Goal: Task Accomplishment & Management: Use online tool/utility

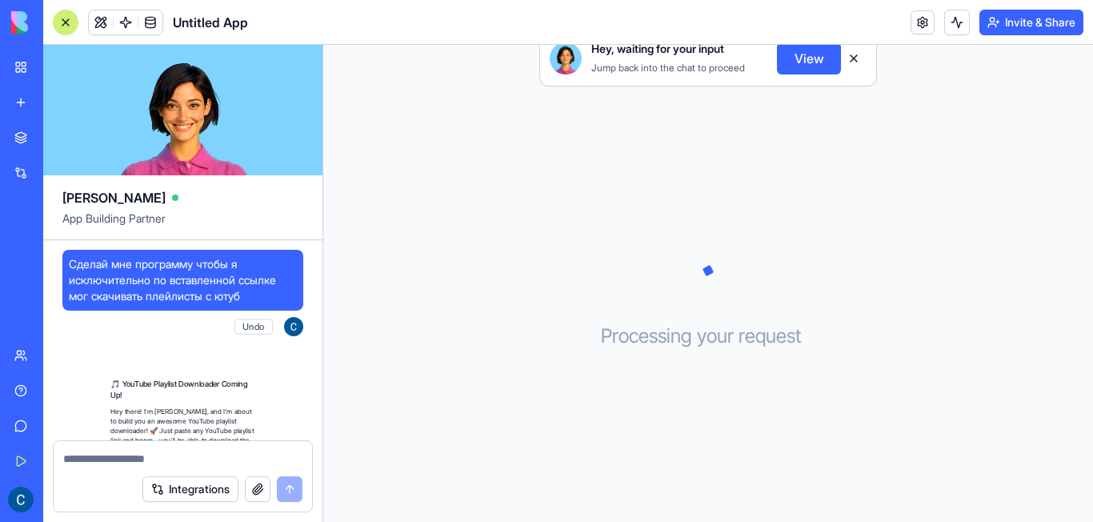
scroll to position [443, 0]
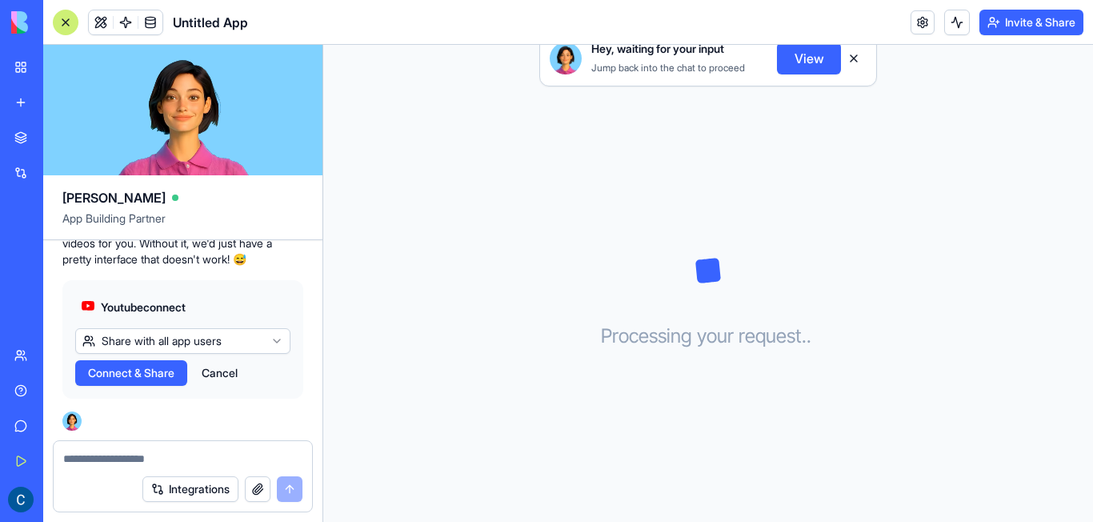
click at [502, 295] on div "Hey, waiting for your input Jump back into the chat to proceed View Processing …" at bounding box center [708, 283] width 770 height 477
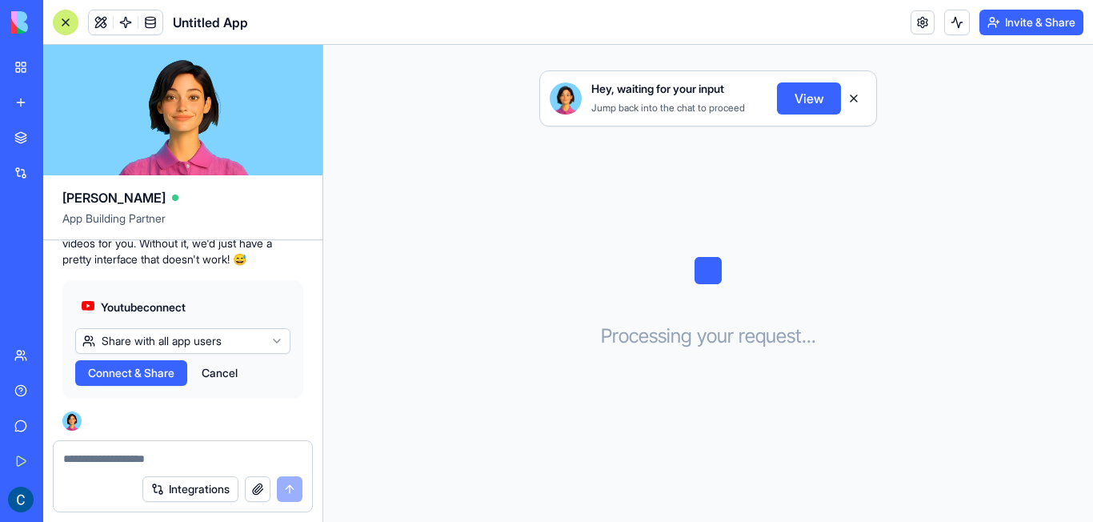
click at [158, 370] on span "Connect & Share" at bounding box center [131, 373] width 86 height 16
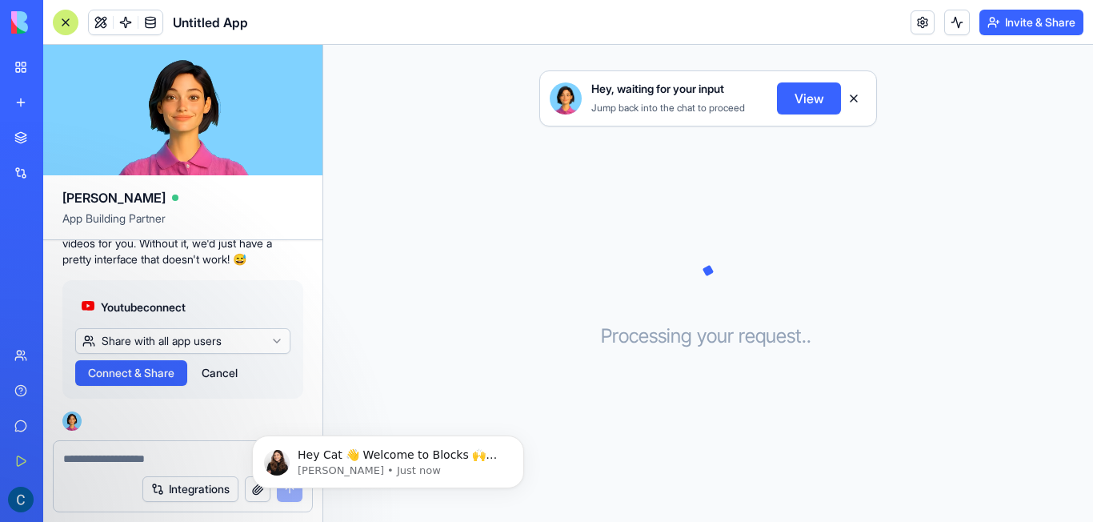
scroll to position [0, 0]
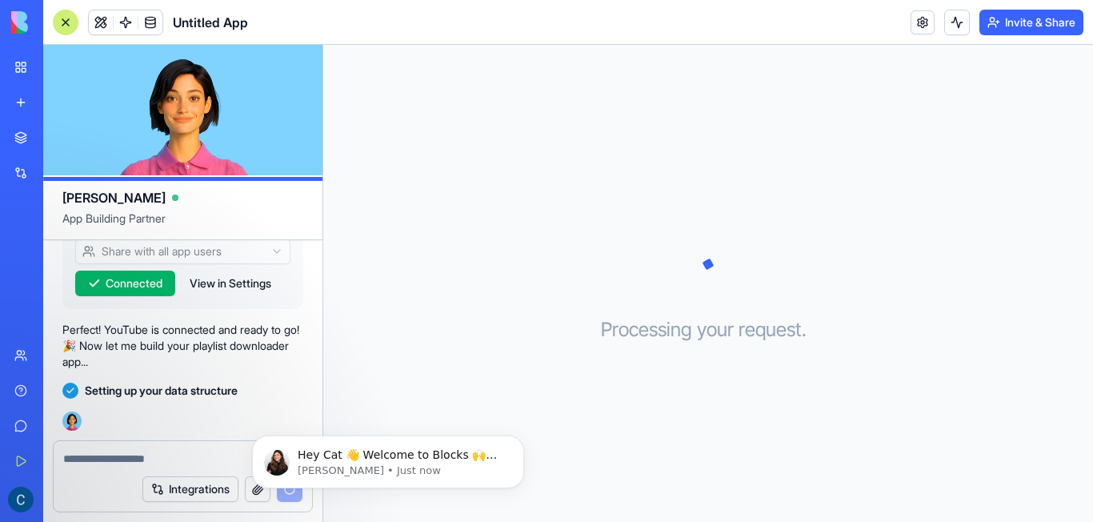
scroll to position [562, 0]
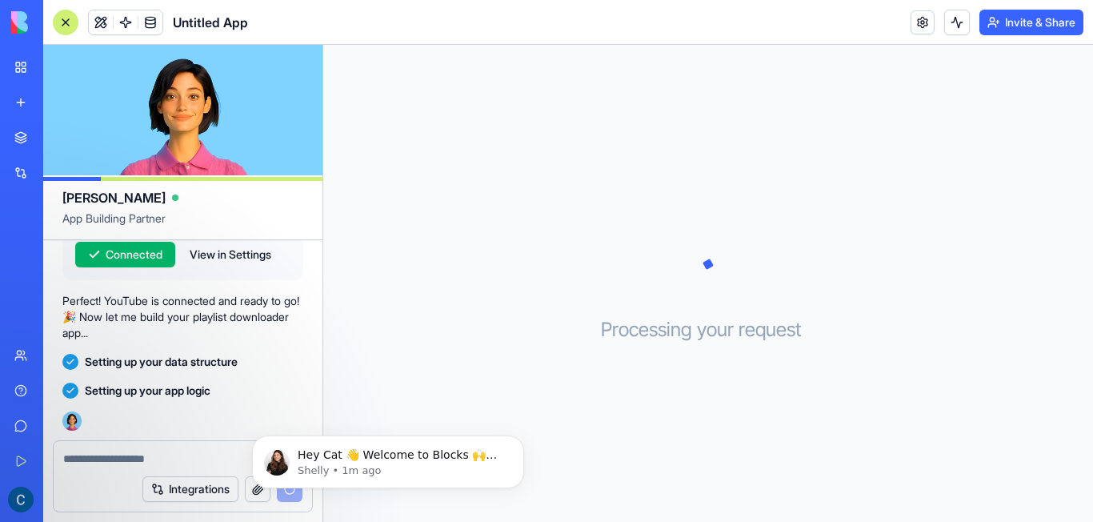
drag, startPoint x: 527, startPoint y: 88, endPoint x: 519, endPoint y: 97, distance: 11.9
click at [527, 89] on div "Processing your request . . ." at bounding box center [708, 283] width 770 height 477
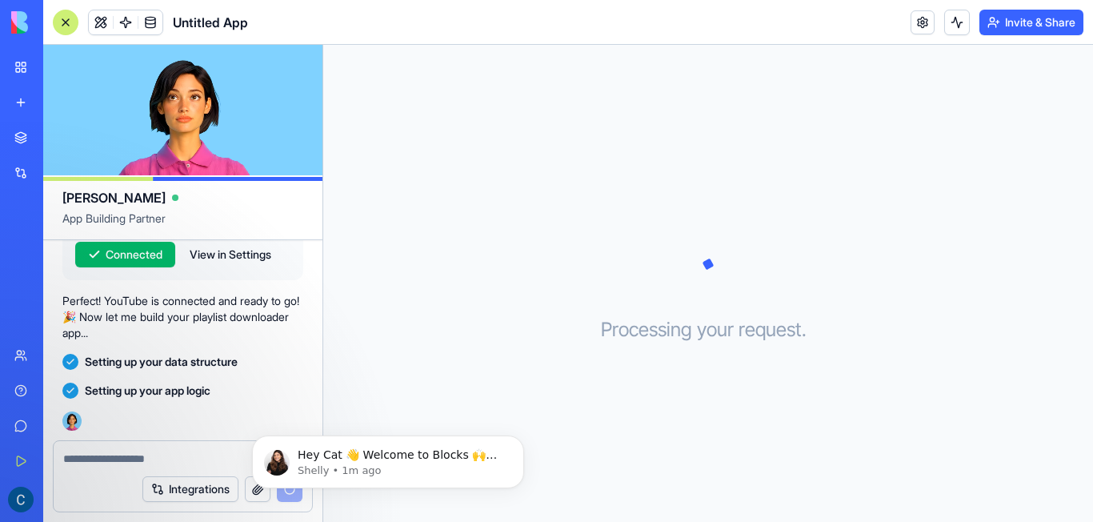
drag, startPoint x: 198, startPoint y: 104, endPoint x: 206, endPoint y: 114, distance: 13.1
click at [206, 114] on video at bounding box center [182, 110] width 279 height 130
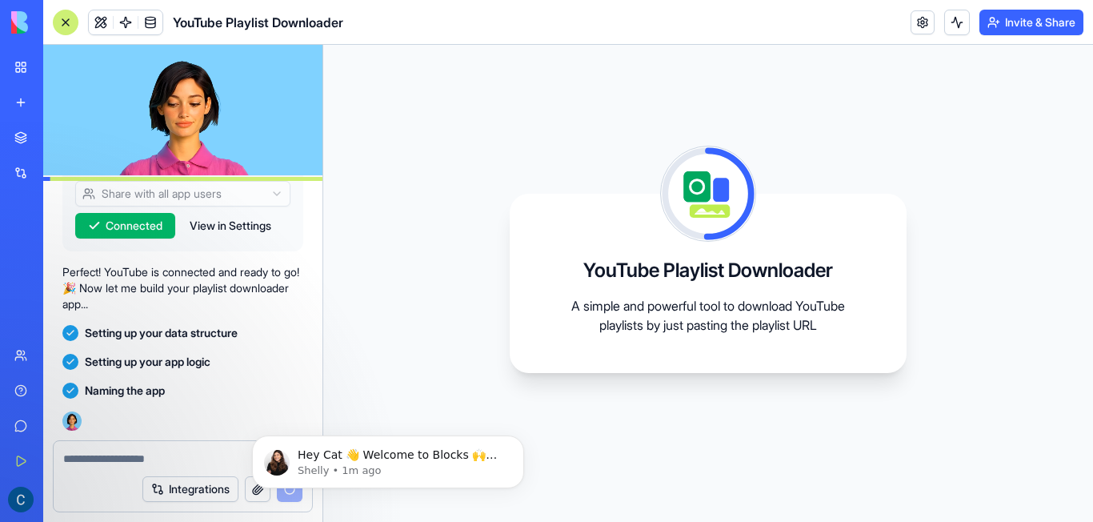
scroll to position [628, 0]
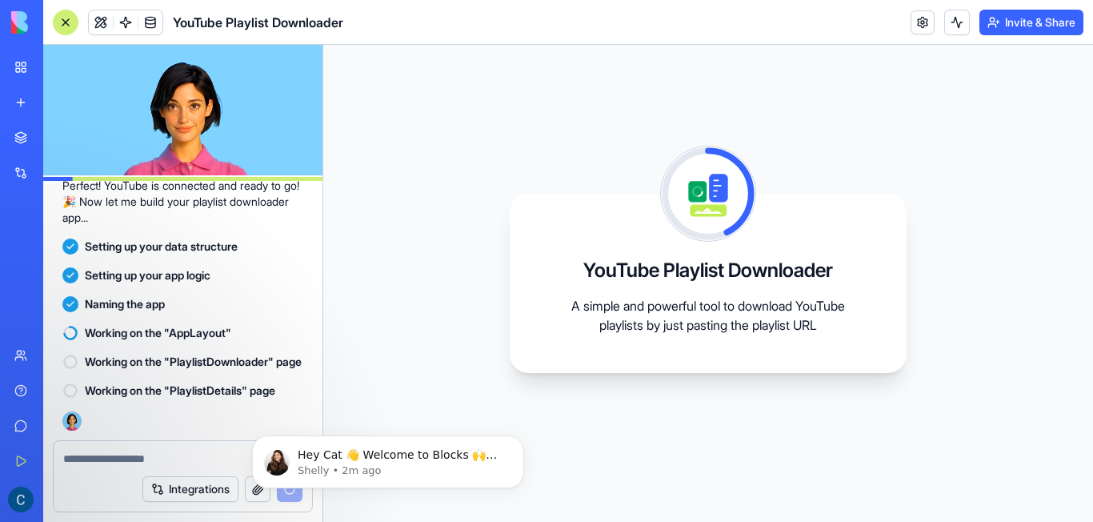
click at [657, 277] on h3 "YouTube Playlist Downloader" at bounding box center [708, 271] width 250 height 26
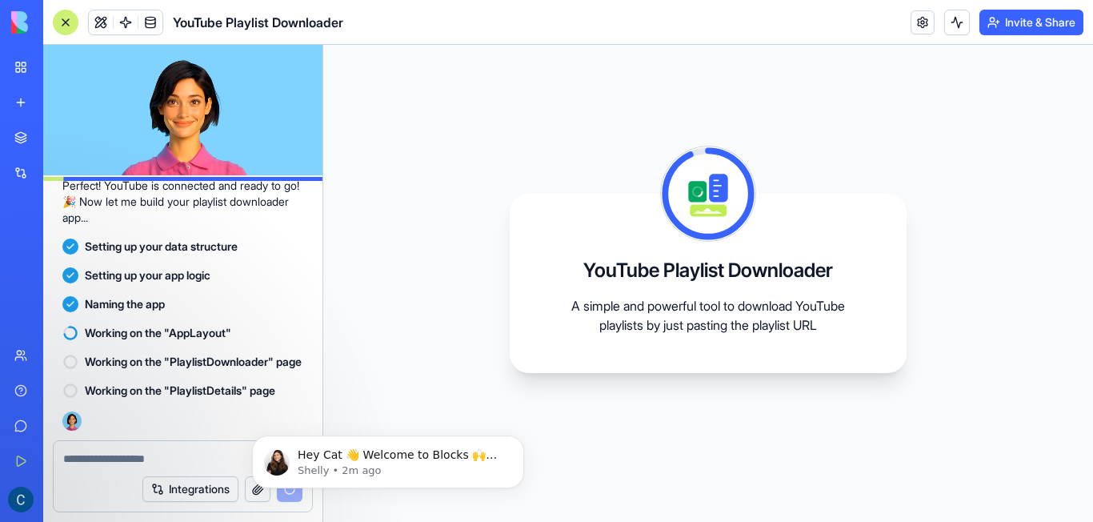
drag, startPoint x: 208, startPoint y: 86, endPoint x: 222, endPoint y: 90, distance: 14.4
click at [222, 90] on video at bounding box center [182, 110] width 279 height 130
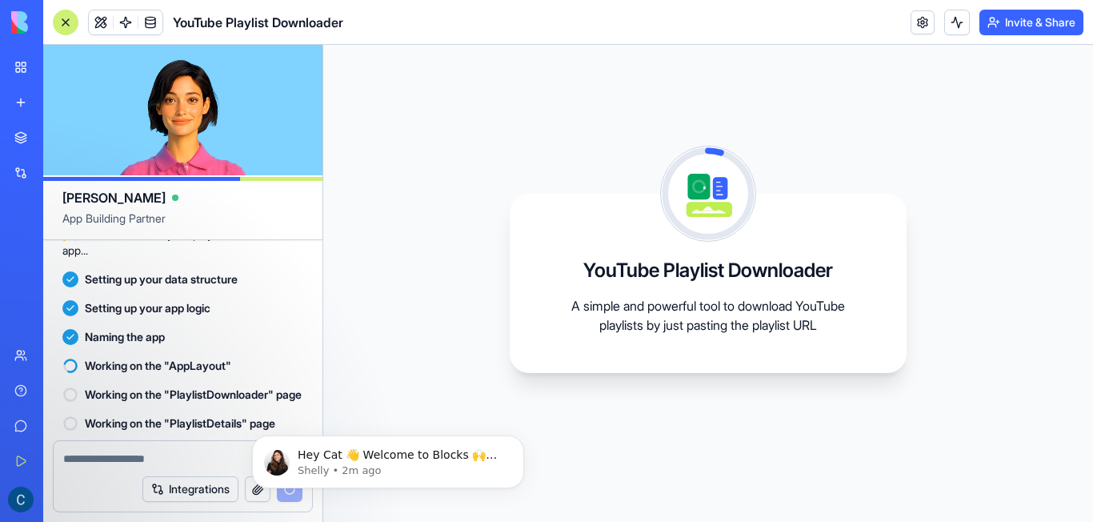
click at [261, 107] on video at bounding box center [182, 110] width 279 height 130
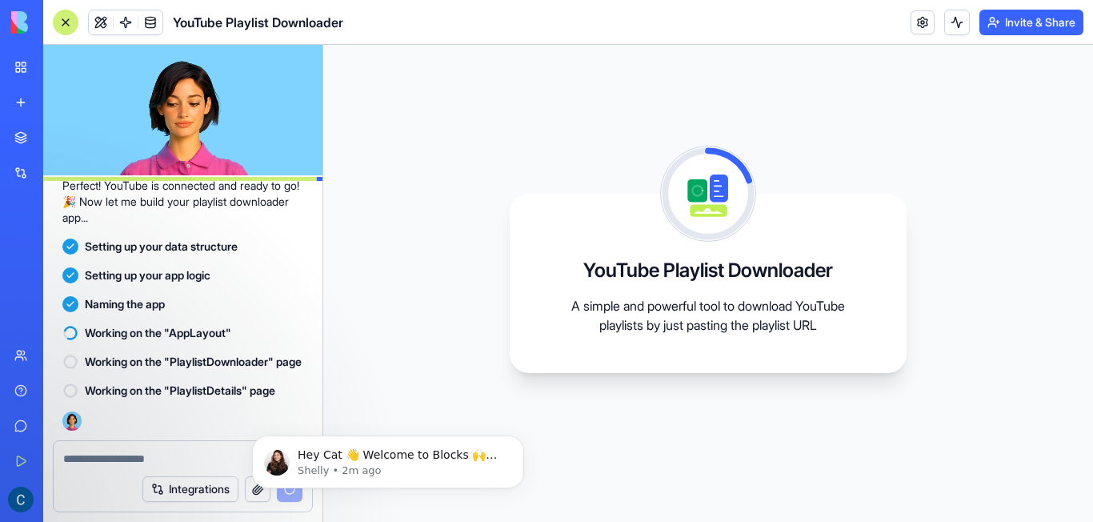
click at [233, 110] on video at bounding box center [182, 110] width 279 height 130
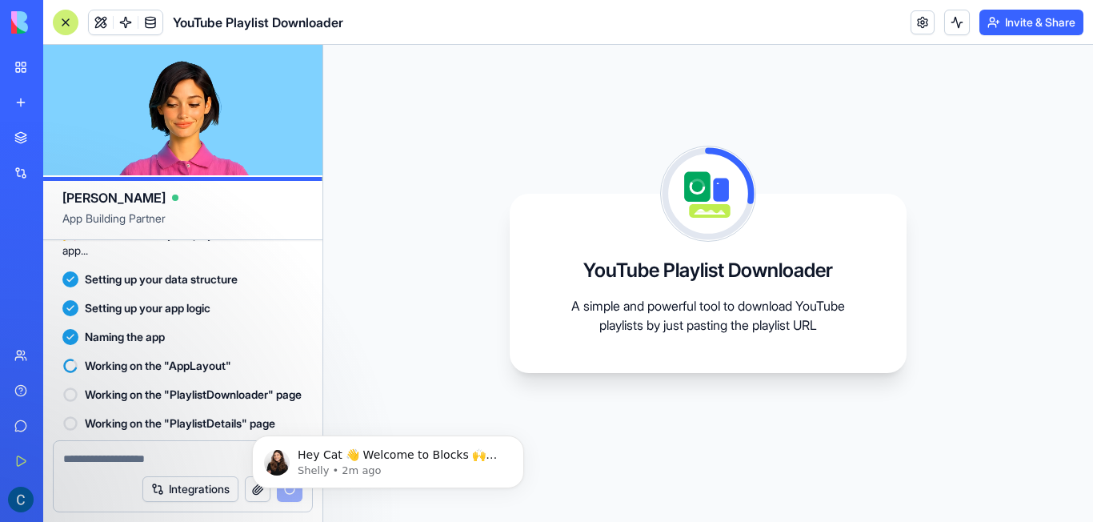
click at [233, 109] on video at bounding box center [182, 110] width 279 height 130
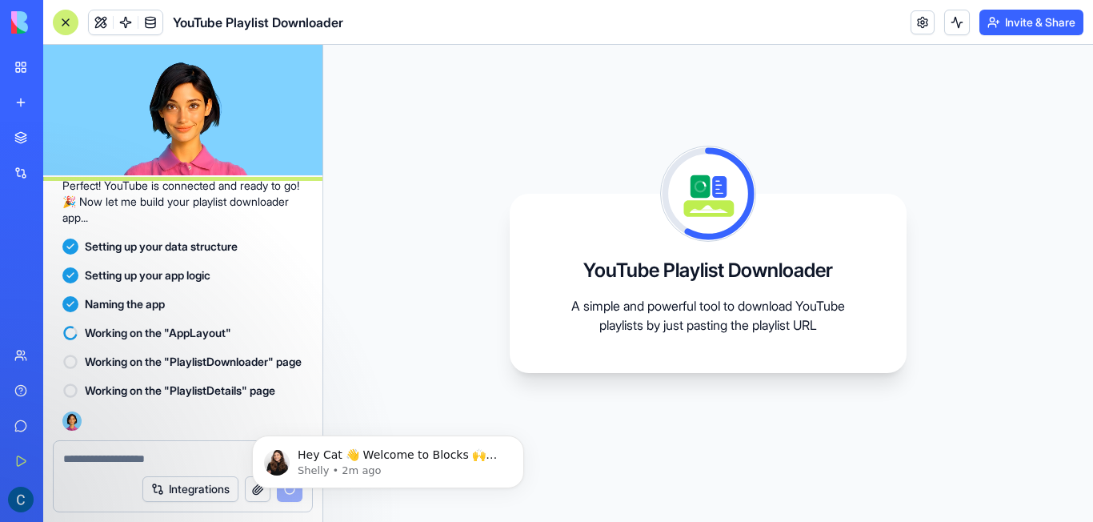
click at [543, 114] on div "YouTube Playlist Downloader A simple and powerful tool to download YouTube play…" at bounding box center [708, 283] width 770 height 477
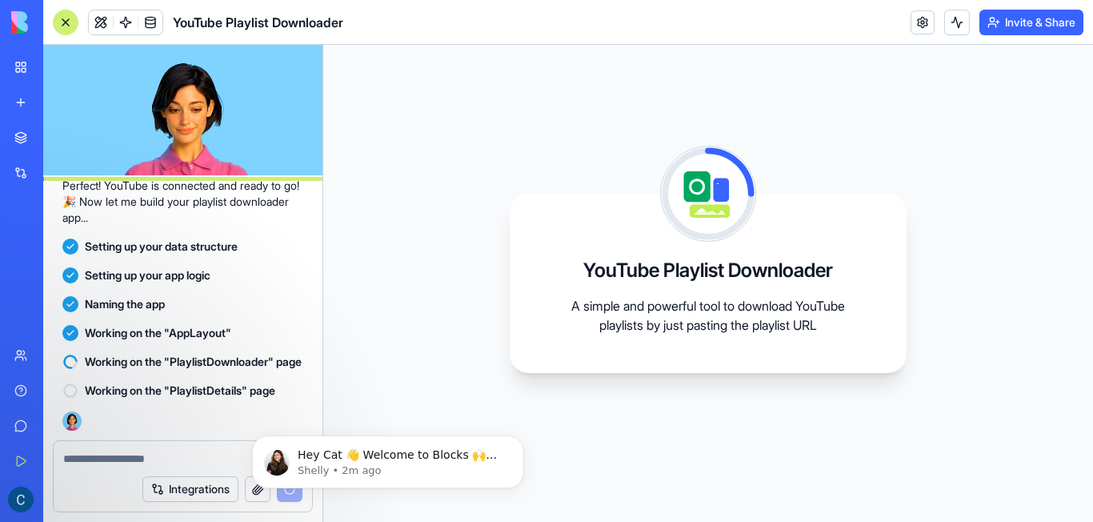
scroll to position [6, 0]
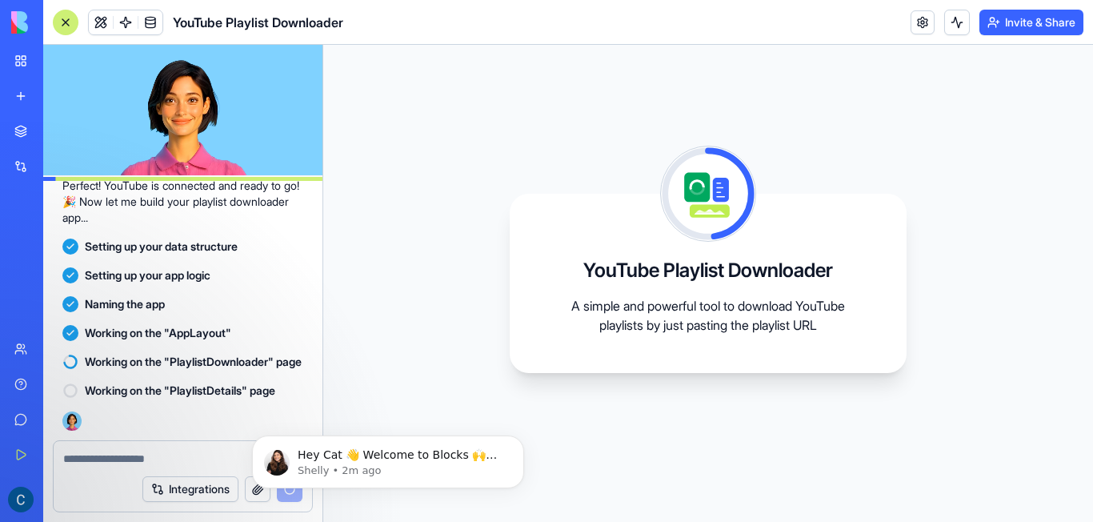
click at [595, 265] on div "YouTube Playlist Downloader A simple and powerful tool to download YouTube play…" at bounding box center [708, 283] width 397 height 179
click at [489, 316] on div "YouTube Playlist Downloader A simple and powerful tool to download YouTube play…" at bounding box center [708, 283] width 770 height 477
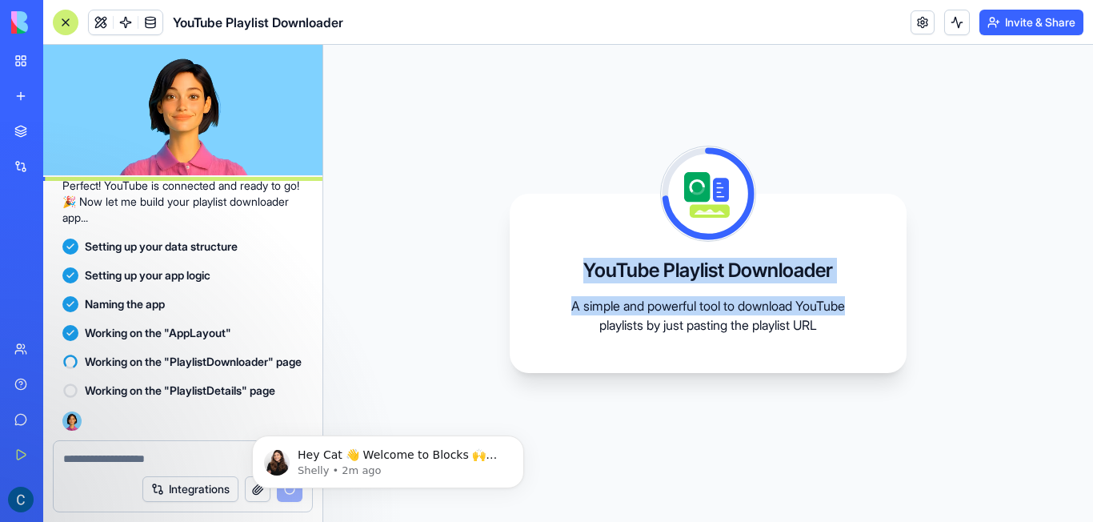
drag, startPoint x: 872, startPoint y: 262, endPoint x: 547, endPoint y: 242, distance: 325.5
click at [547, 242] on div "YouTube Playlist Downloader A simple and powerful tool to download YouTube play…" at bounding box center [708, 283] width 397 height 179
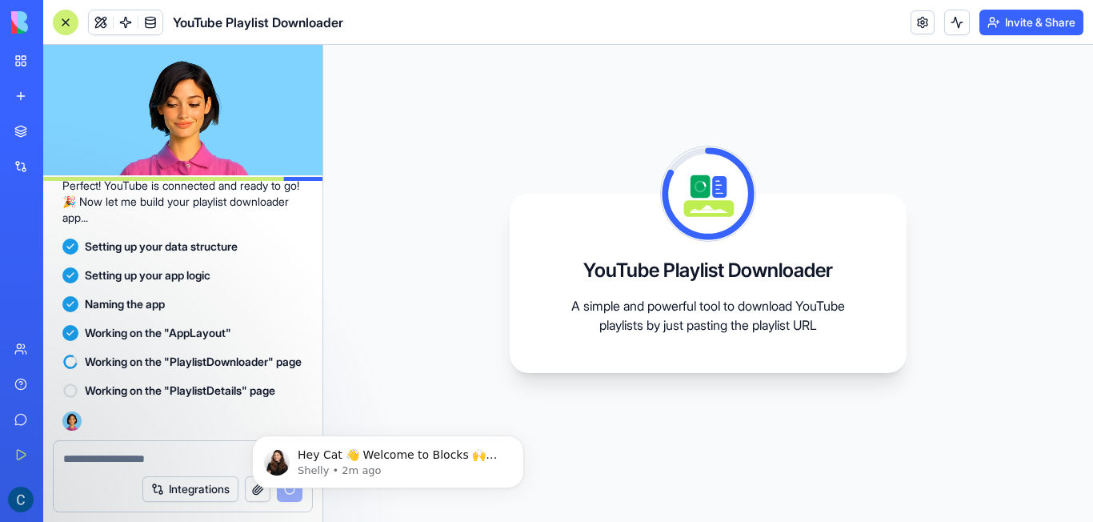
click at [582, 340] on div "YouTube Playlist Downloader A simple and powerful tool to download YouTube play…" at bounding box center [708, 283] width 397 height 179
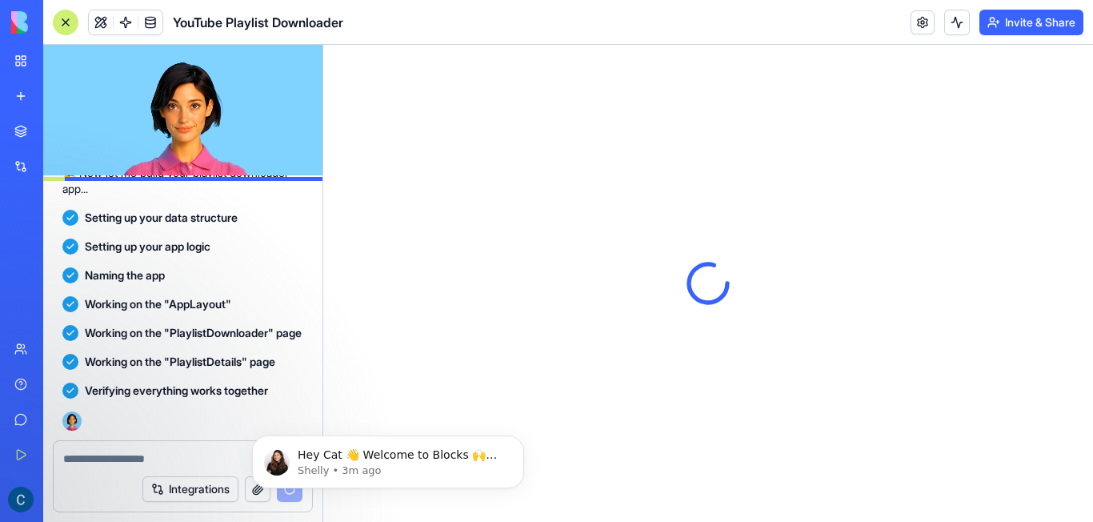
scroll to position [0, 0]
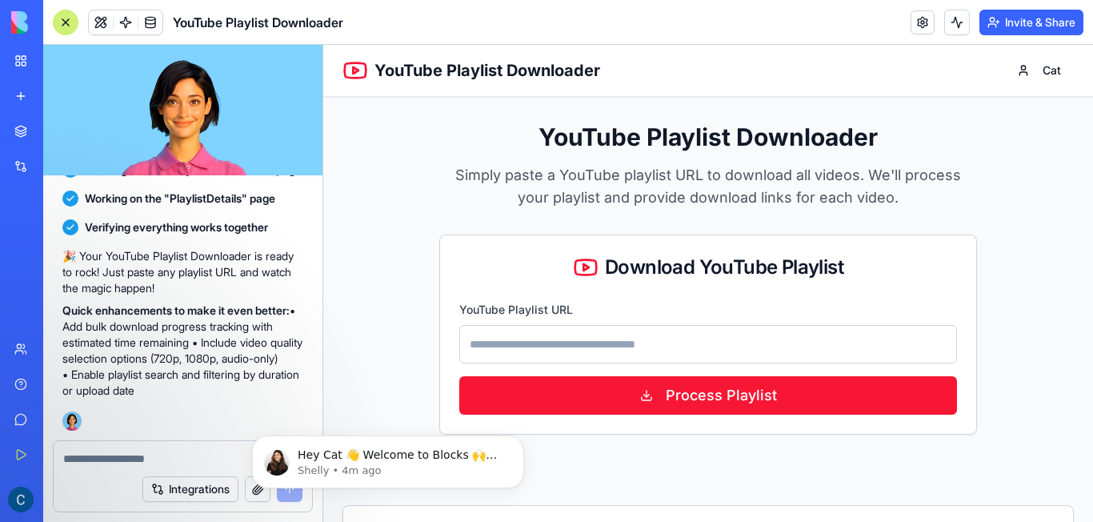
click at [646, 310] on div "YouTube Playlist URL" at bounding box center [708, 331] width 498 height 64
click at [605, 351] on input "YouTube Playlist URL" at bounding box center [708, 344] width 498 height 38
paste input "**********"
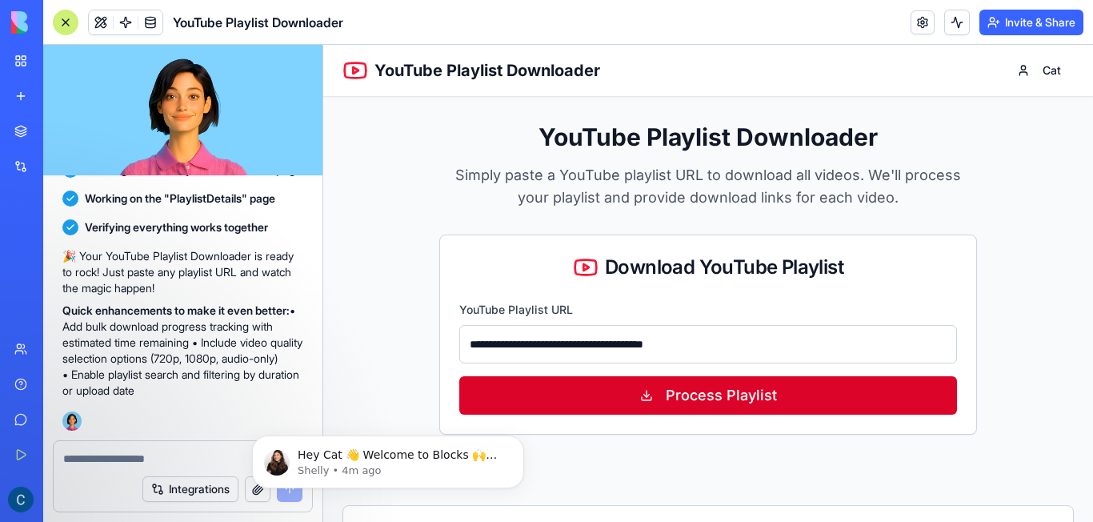
type input "**********"
click at [665, 397] on button "Process Playlist" at bounding box center [708, 395] width 498 height 38
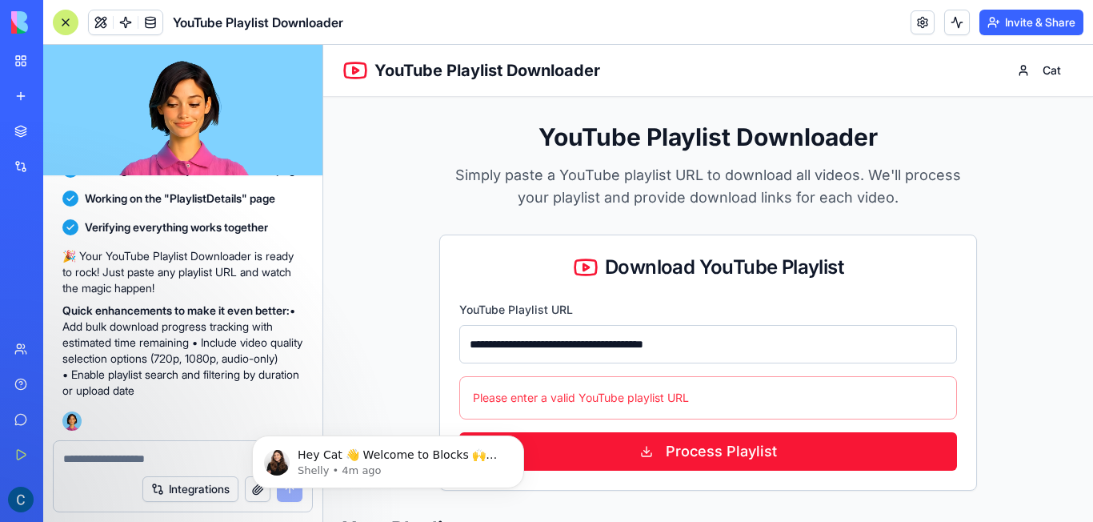
scroll to position [80, 0]
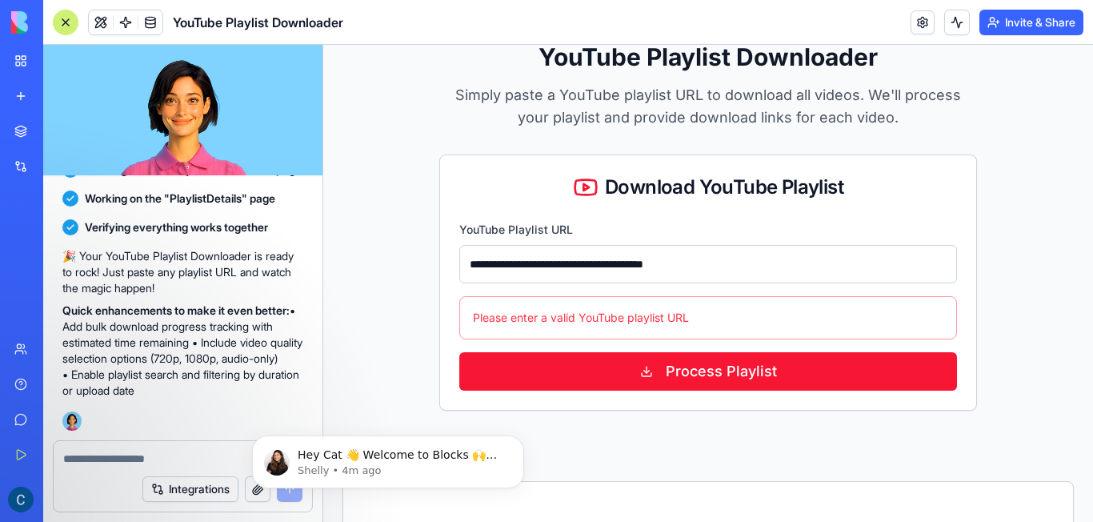
drag, startPoint x: 759, startPoint y: 255, endPoint x: 111, endPoint y: 228, distance: 648.8
click at [323, 228] on html "**********" at bounding box center [708, 340] width 770 height 751
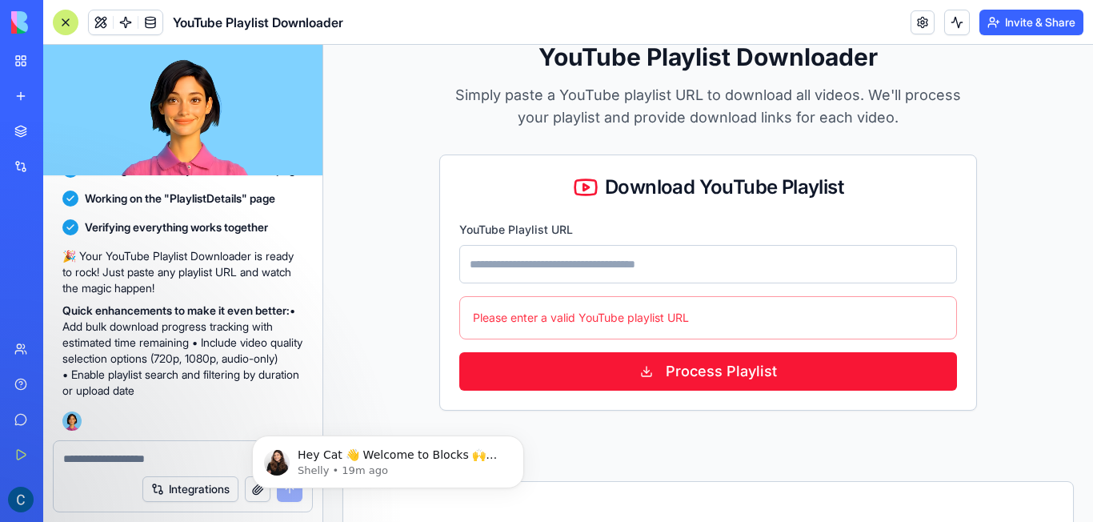
paste input "**********"
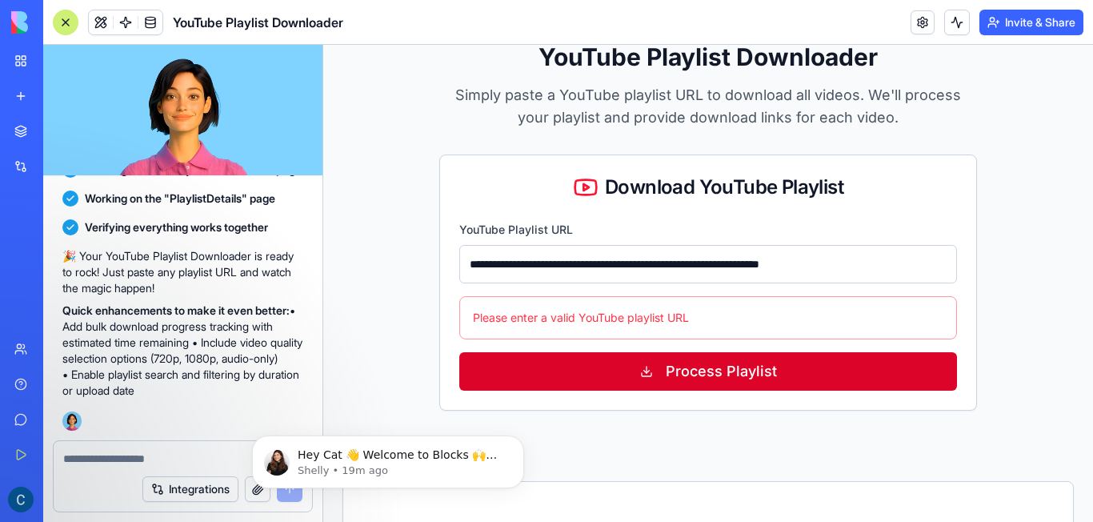
type input "**********"
click at [687, 371] on button "Process Playlist" at bounding box center [708, 371] width 498 height 38
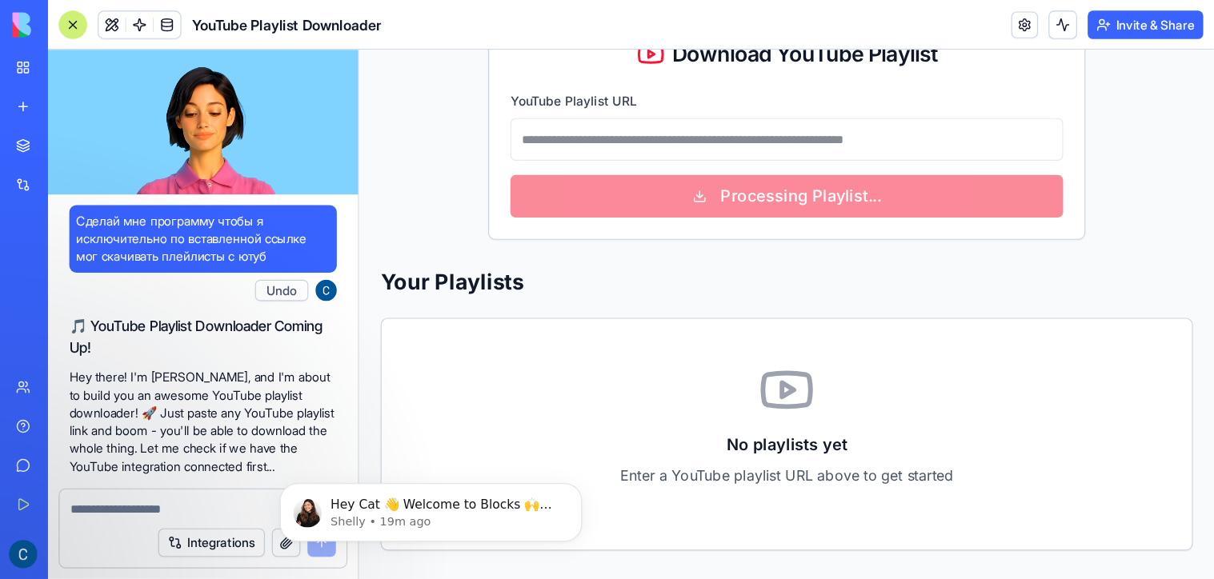
scroll to position [142, 0]
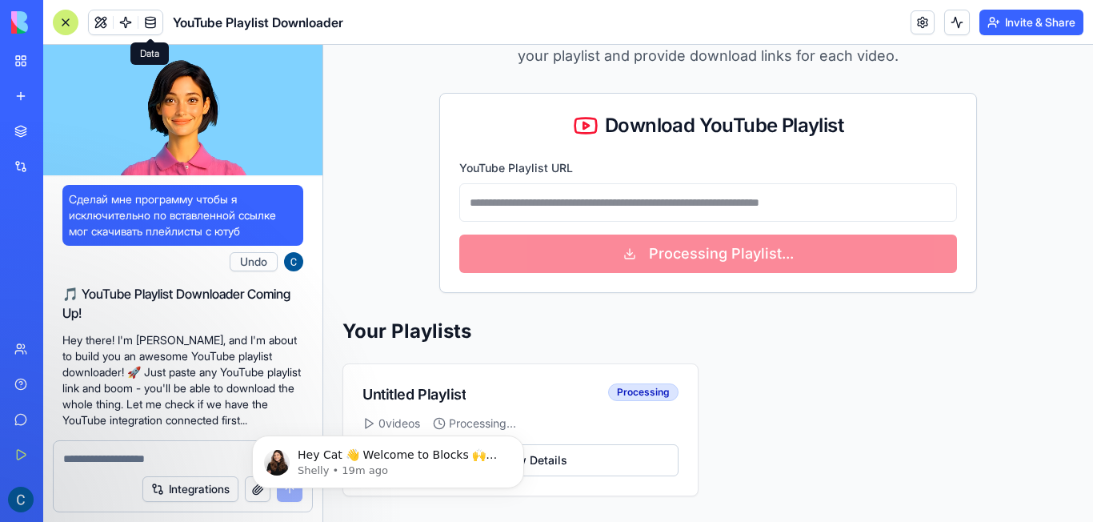
click at [153, 22] on span at bounding box center [150, 22] width 45 height 45
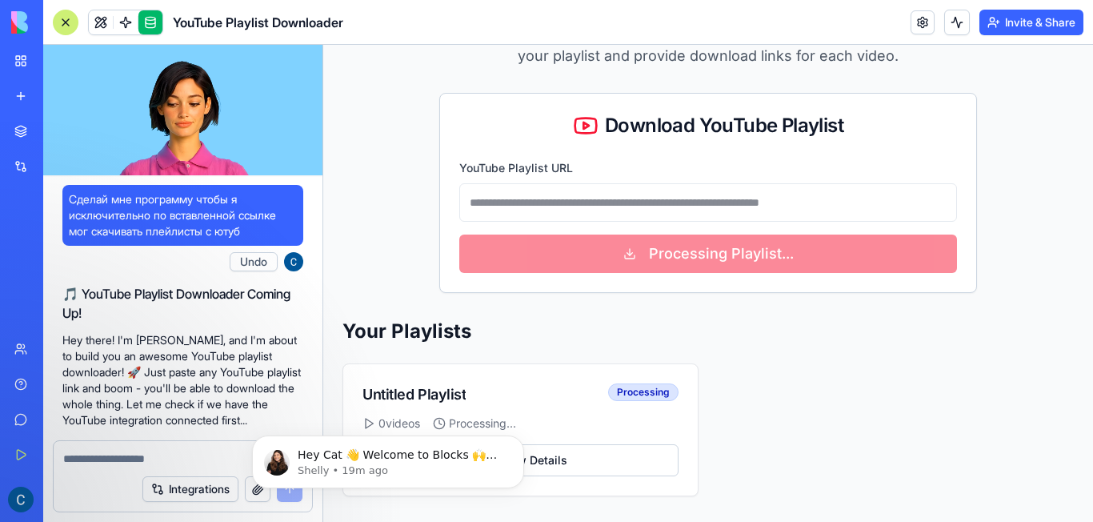
click at [158, 26] on link at bounding box center [150, 22] width 24 height 24
click at [117, 23] on span at bounding box center [125, 22] width 45 height 45
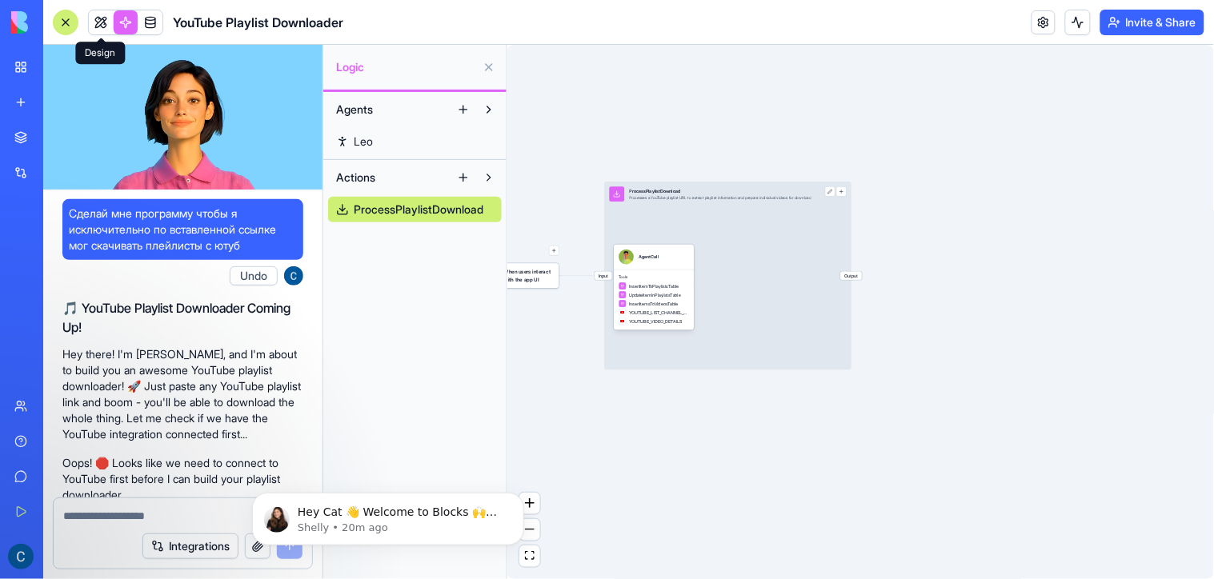
click at [96, 22] on link at bounding box center [101, 22] width 24 height 24
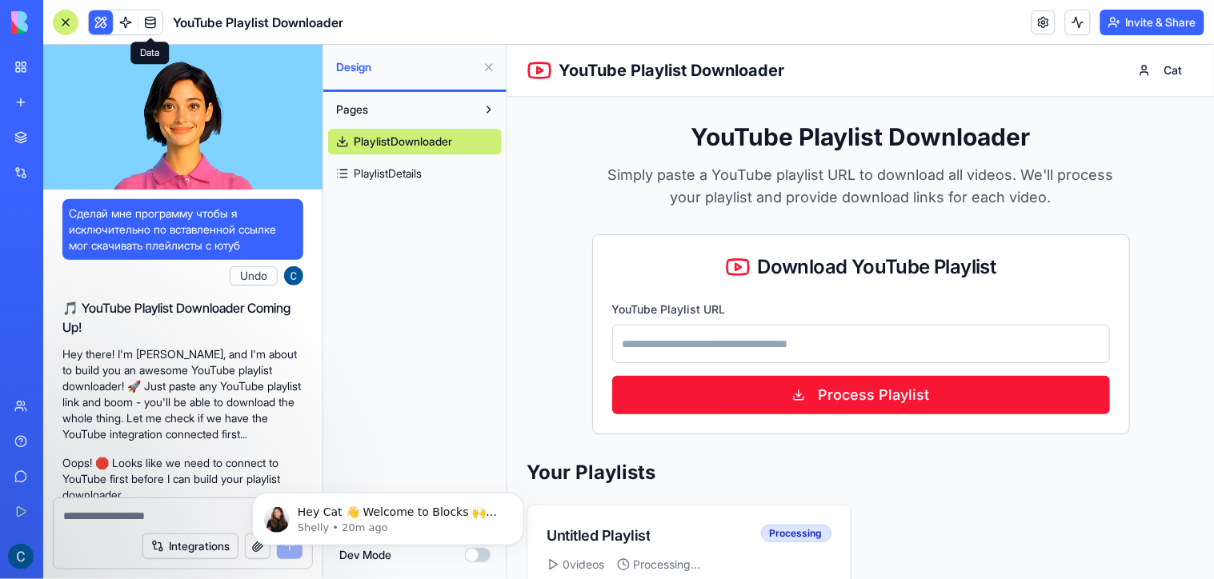
click at [139, 18] on link at bounding box center [150, 22] width 24 height 24
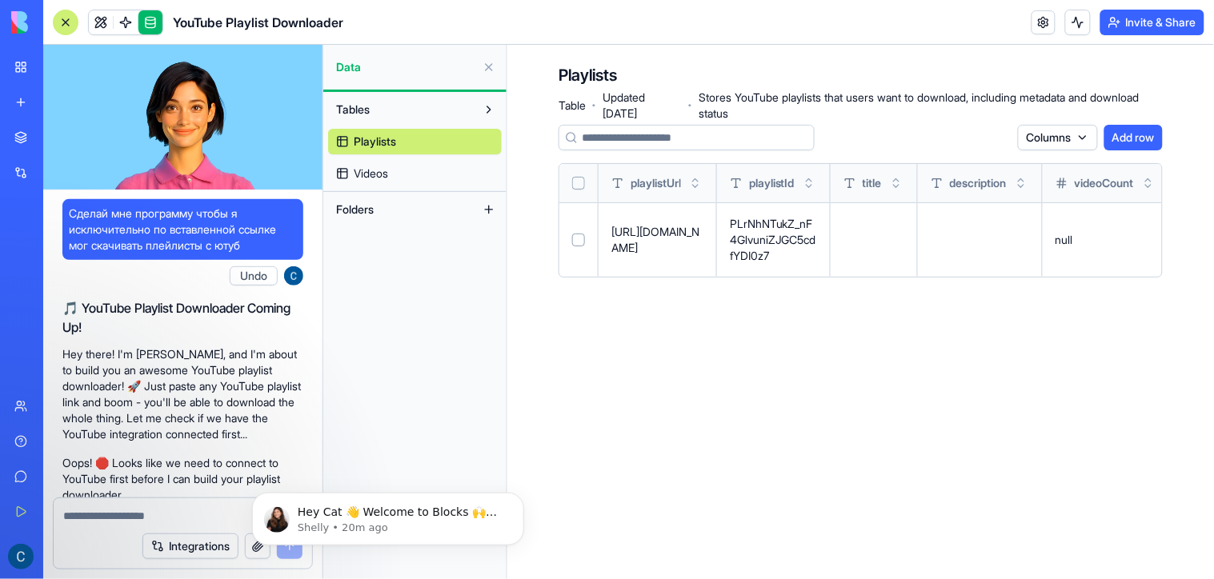
click at [411, 168] on link "Videos" at bounding box center [415, 174] width 174 height 26
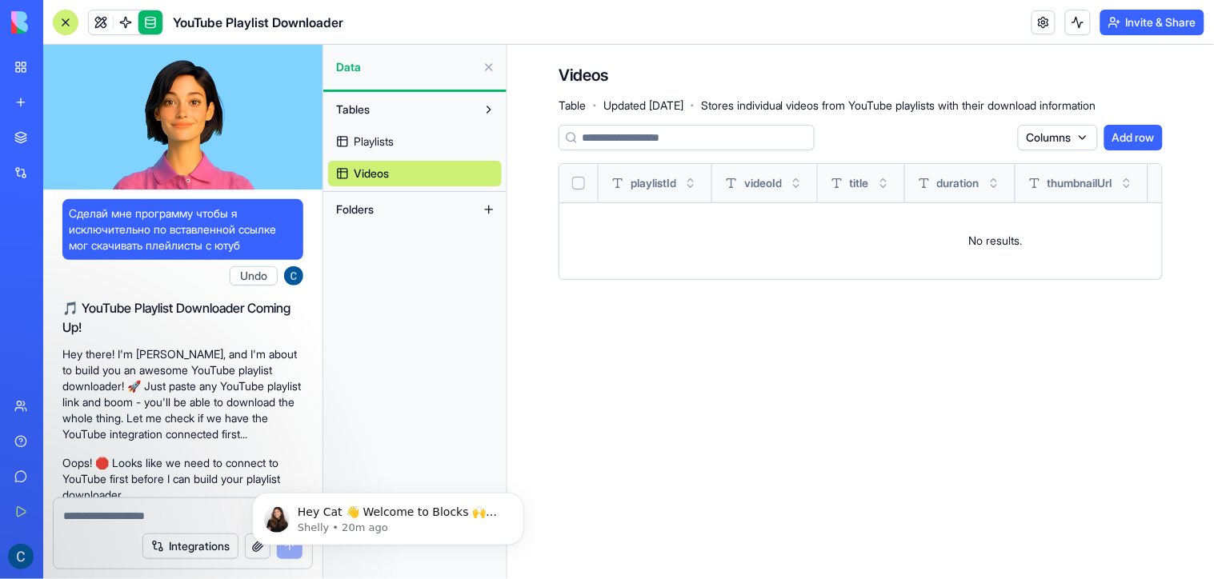
click at [406, 130] on link "Playlists" at bounding box center [415, 142] width 174 height 26
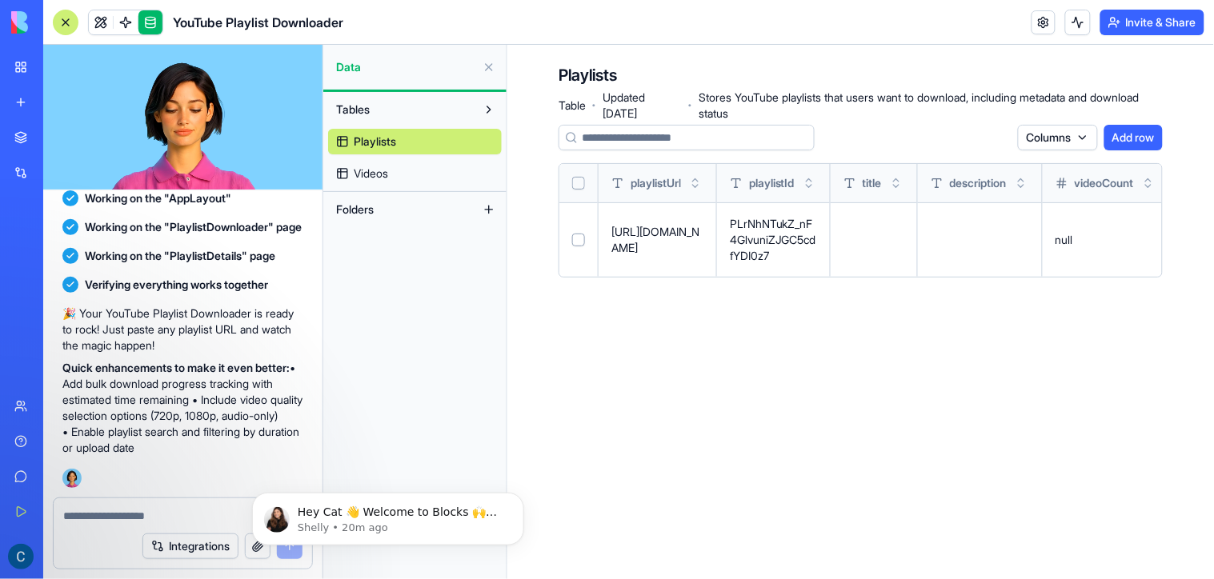
scroll to position [791, 0]
drag, startPoint x: 194, startPoint y: 340, endPoint x: 195, endPoint y: 350, distance: 9.7
click at [194, 349] on div "🎉 Your YouTube Playlist Downloader is ready to rock! Just paste any playlist UR…" at bounding box center [182, 381] width 241 height 150
click at [492, 62] on button at bounding box center [489, 67] width 26 height 26
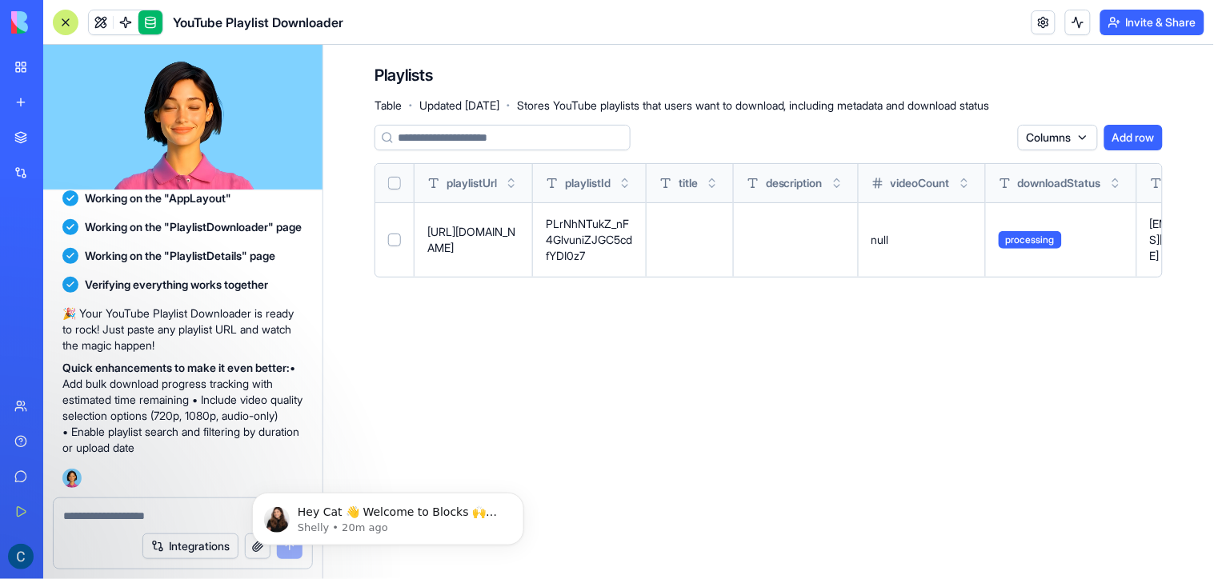
click at [154, 27] on link at bounding box center [150, 22] width 24 height 24
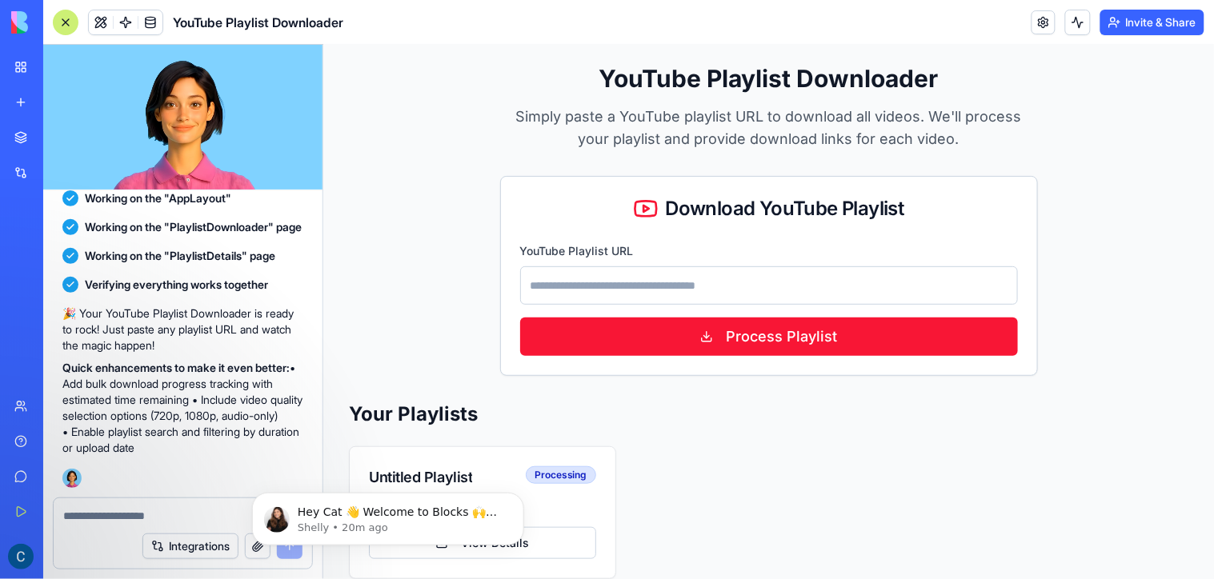
scroll to position [83, 0]
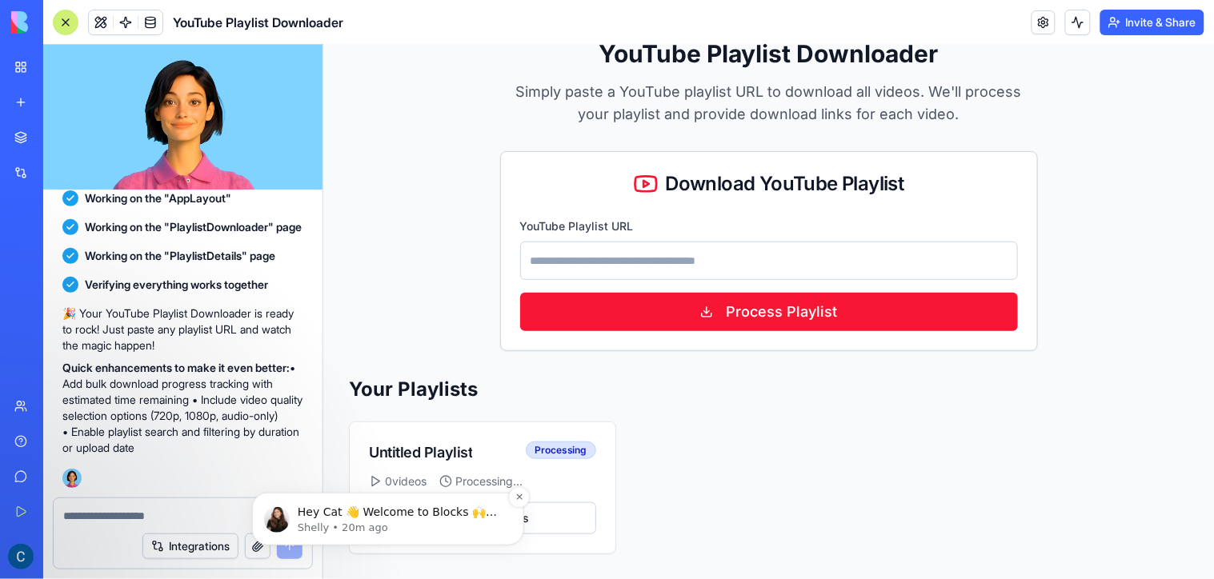
drag, startPoint x: 443, startPoint y: 518, endPoint x: 350, endPoint y: 513, distance: 93.8
click at [350, 513] on span "Hey Cat 👋 Welcome to Blocks 🙌 I'm here if you have any questions!" at bounding box center [396, 519] width 199 height 29
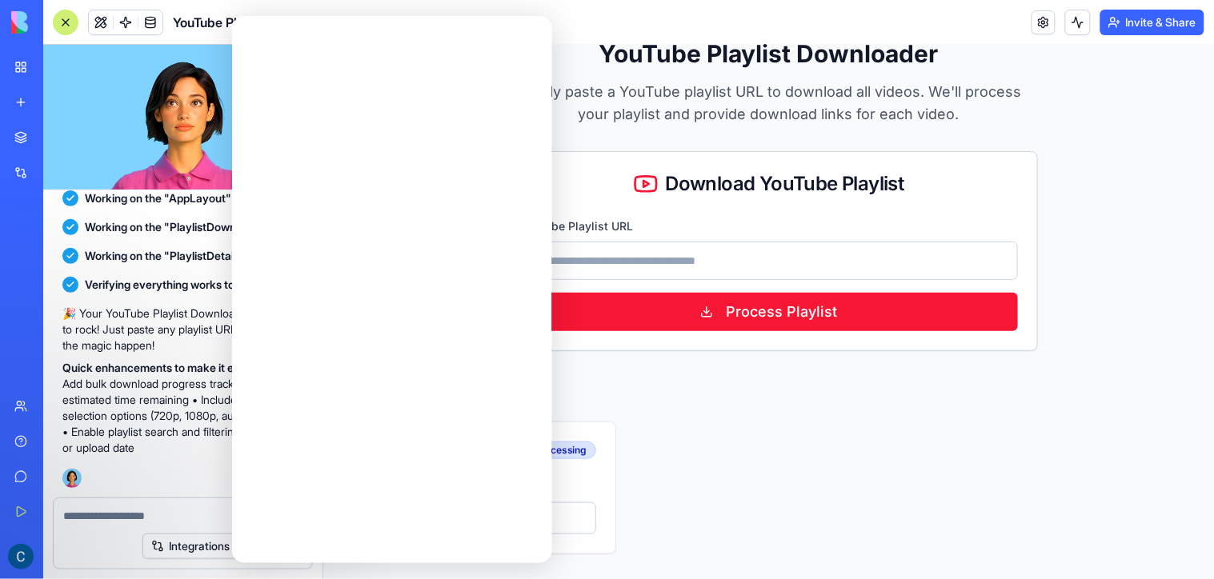
scroll to position [0, 0]
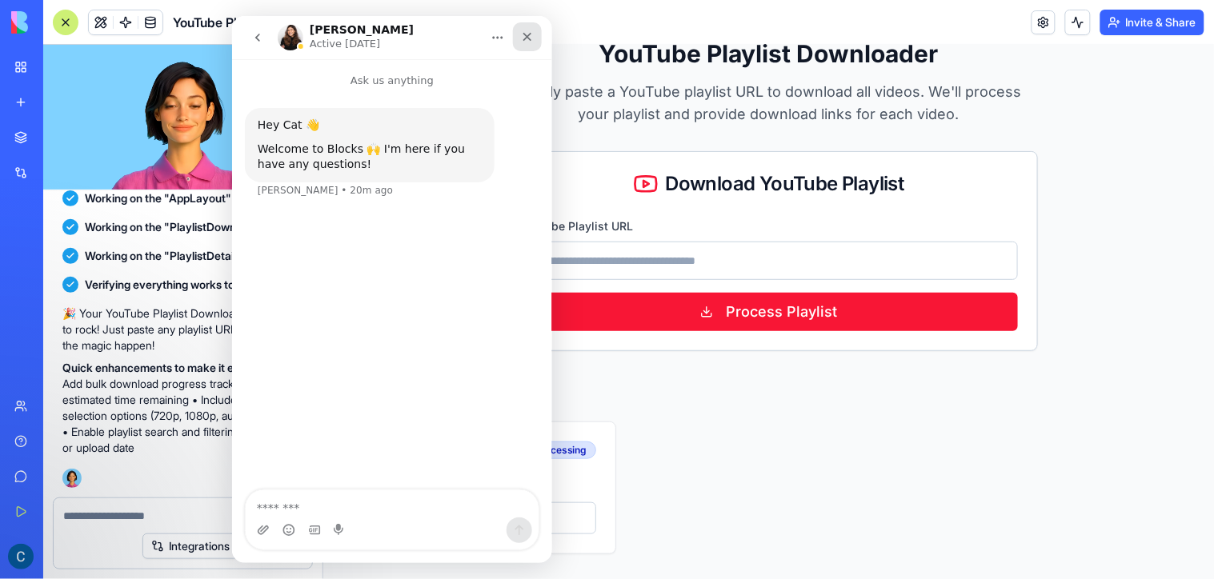
click at [531, 32] on icon "Close" at bounding box center [526, 36] width 13 height 13
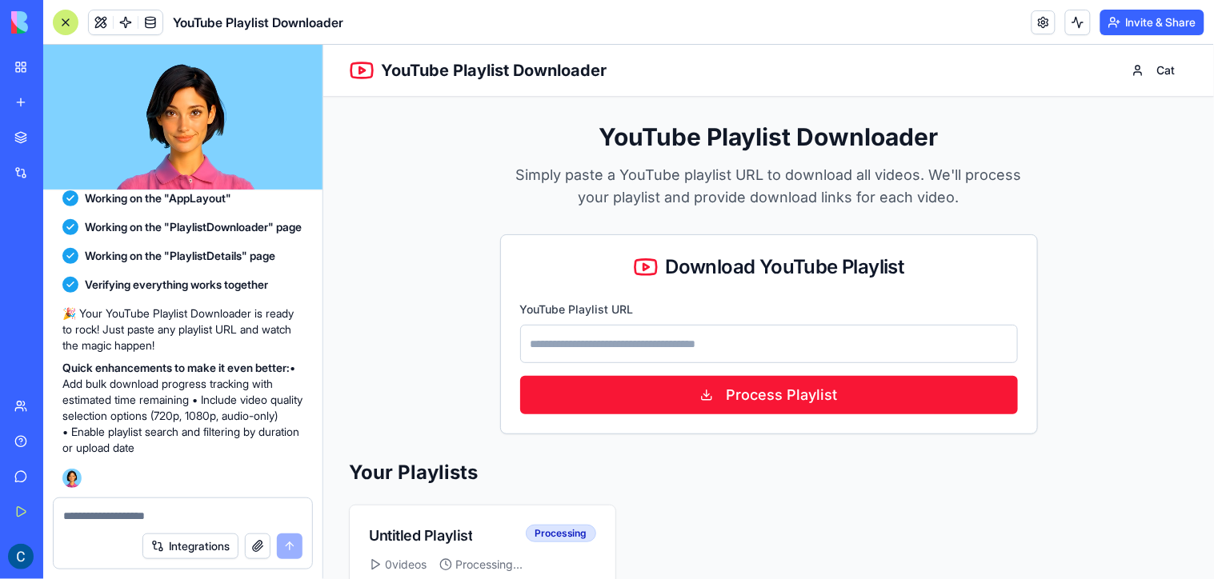
scroll to position [83, 0]
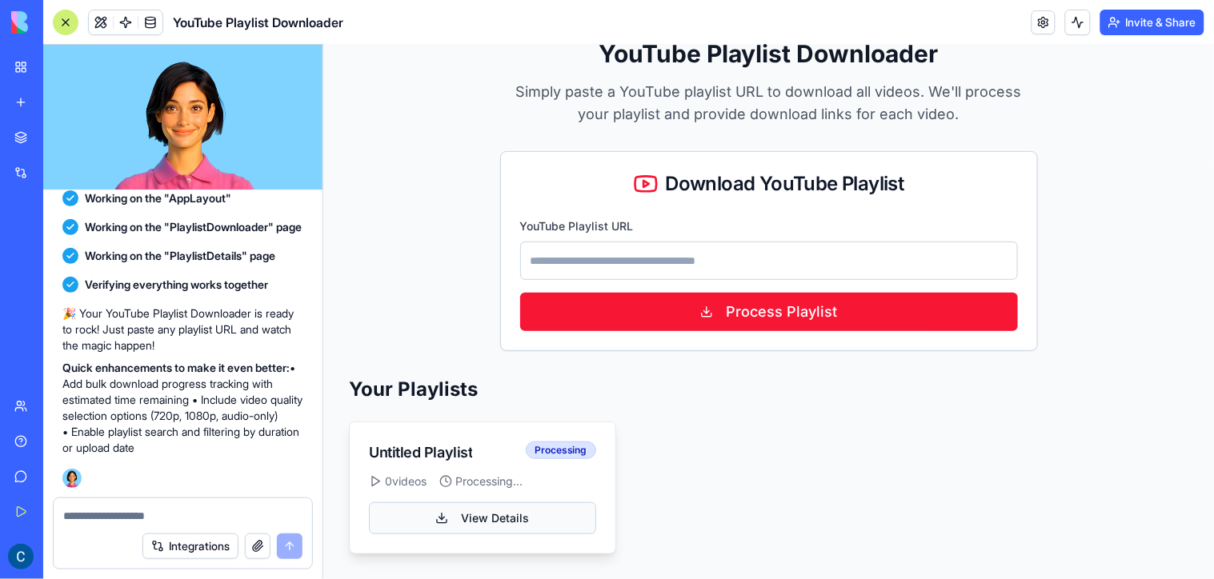
click at [528, 513] on link "View Details" at bounding box center [481, 518] width 227 height 32
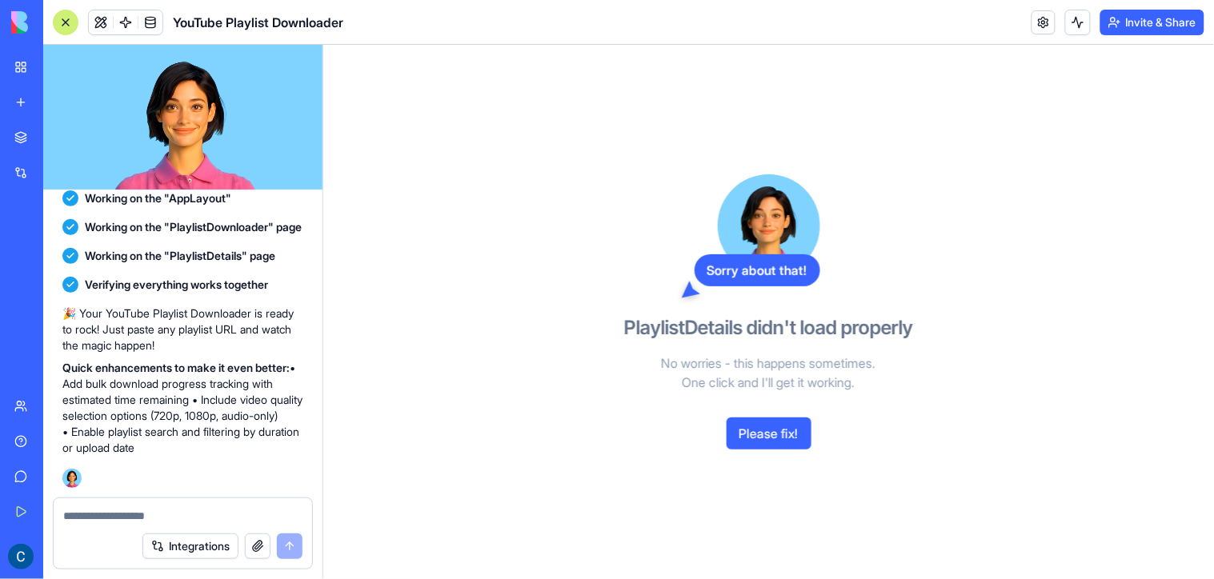
click at [759, 427] on button "Please fix!" at bounding box center [769, 434] width 85 height 32
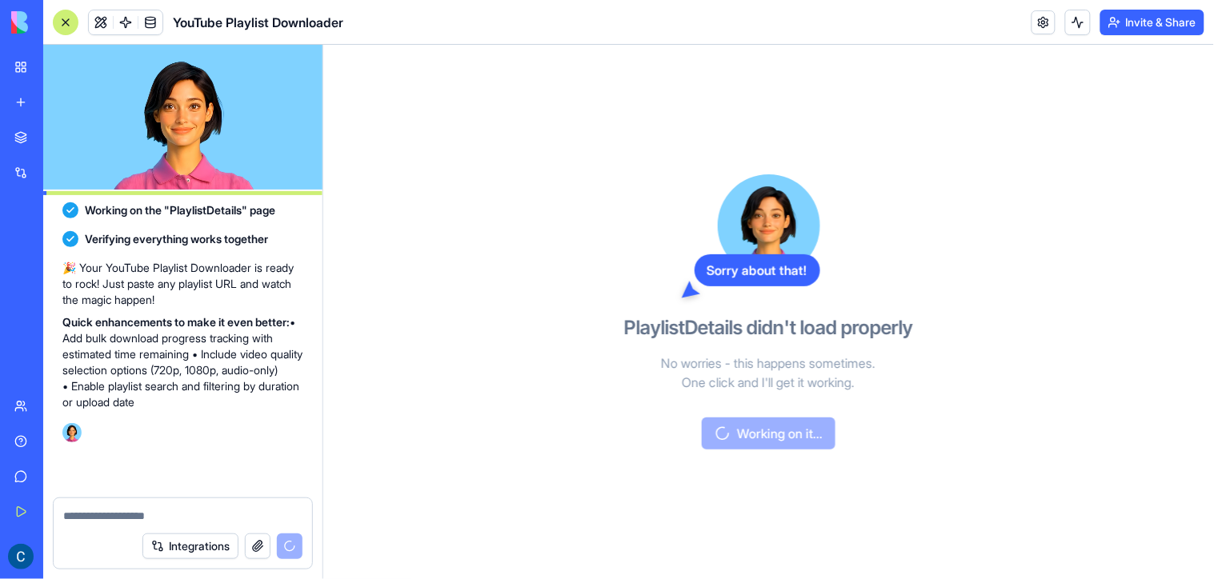
scroll to position [868, 0]
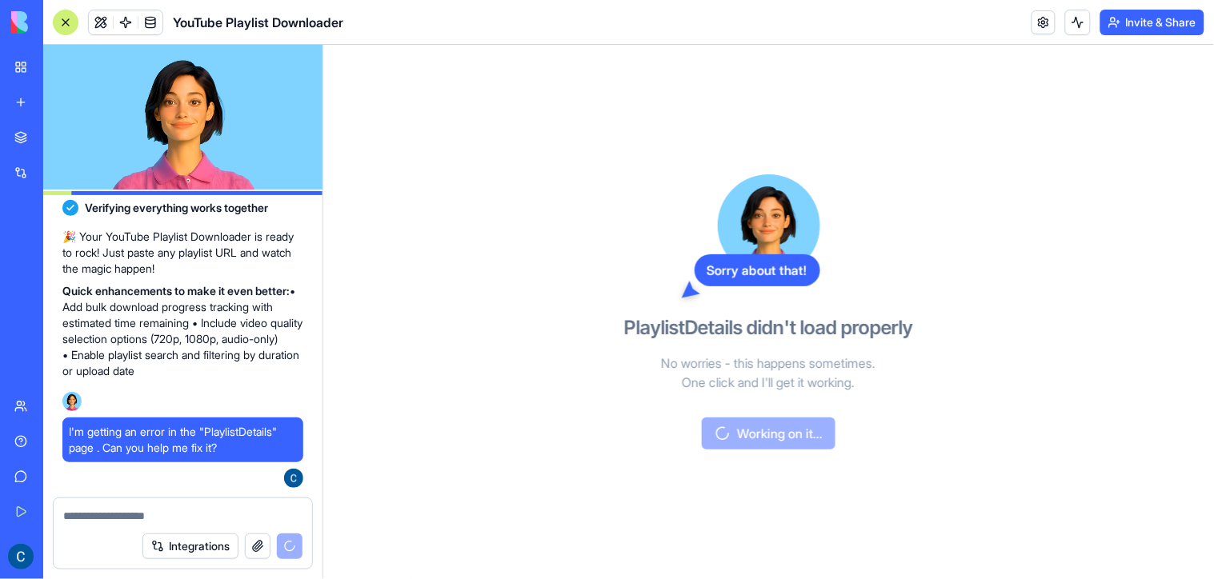
click at [632, 443] on div "Sorry about that! PlaylistDetails didn't load properly No worries - this happen…" at bounding box center [769, 312] width 368 height 535
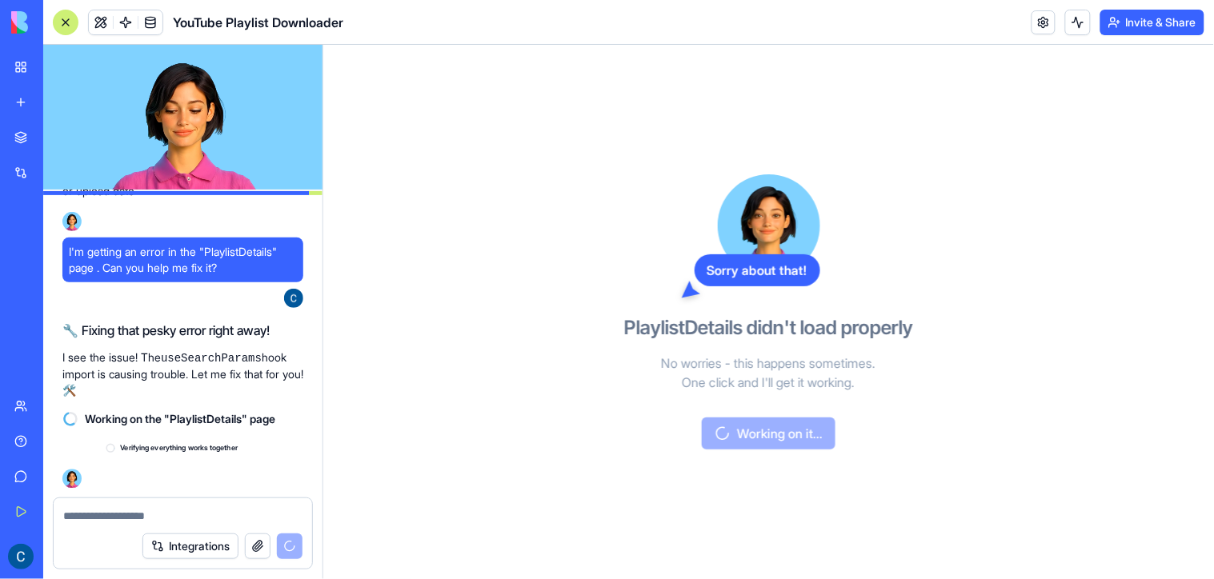
scroll to position [1047, 0]
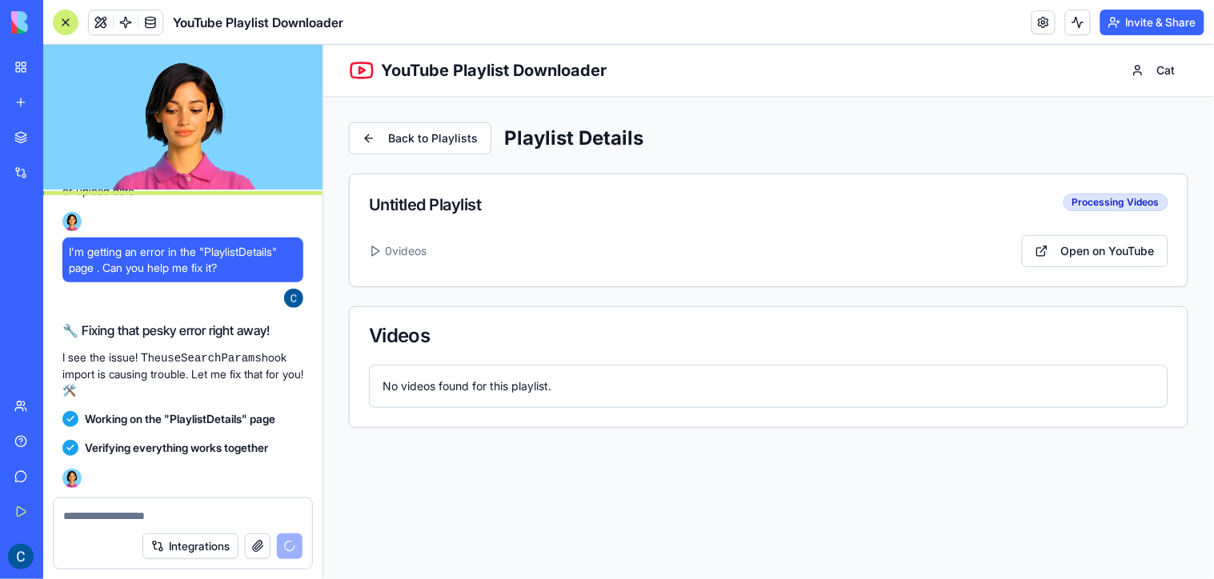
click at [497, 312] on div "Videos" at bounding box center [768, 336] width 838 height 58
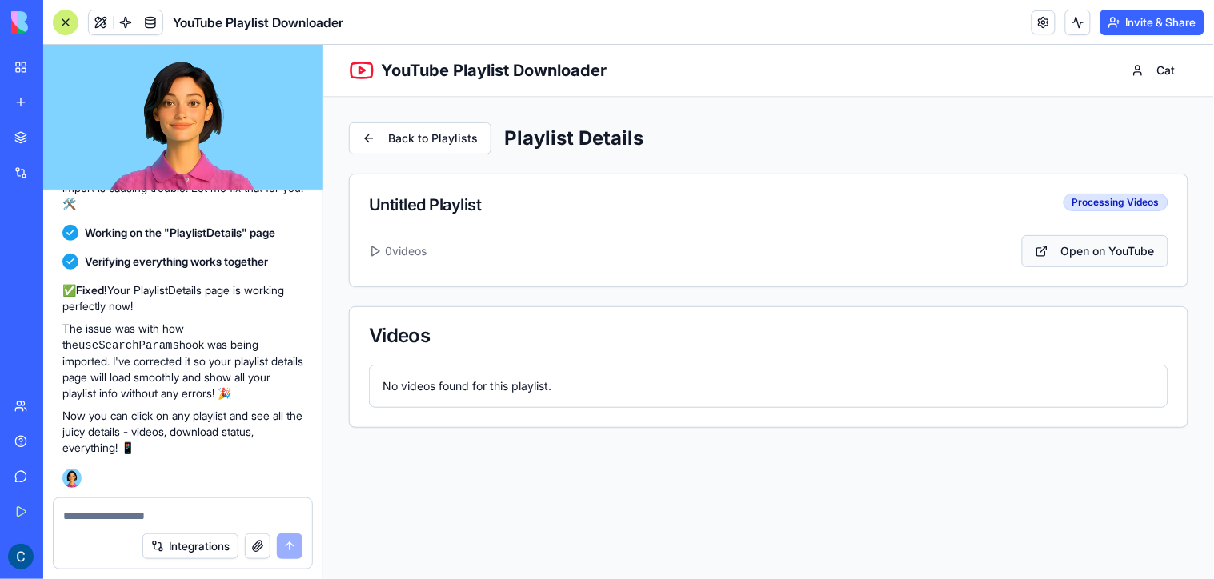
click at [1080, 257] on span "Open on YouTube" at bounding box center [1107, 250] width 94 height 16
click at [457, 138] on link "Back to Playlists" at bounding box center [419, 138] width 142 height 32
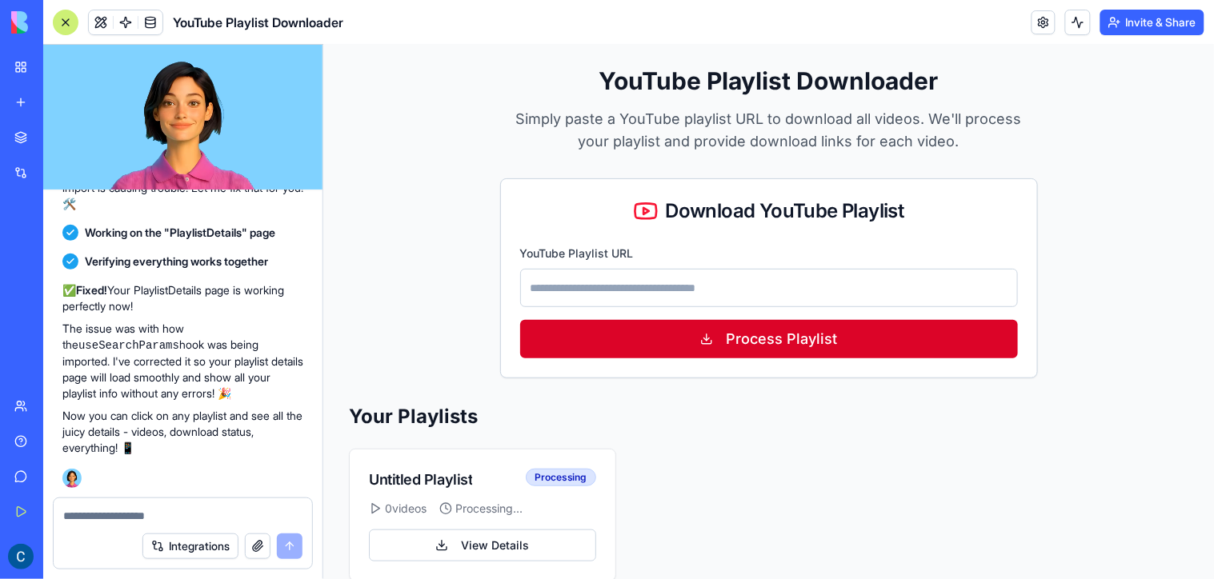
scroll to position [83, 0]
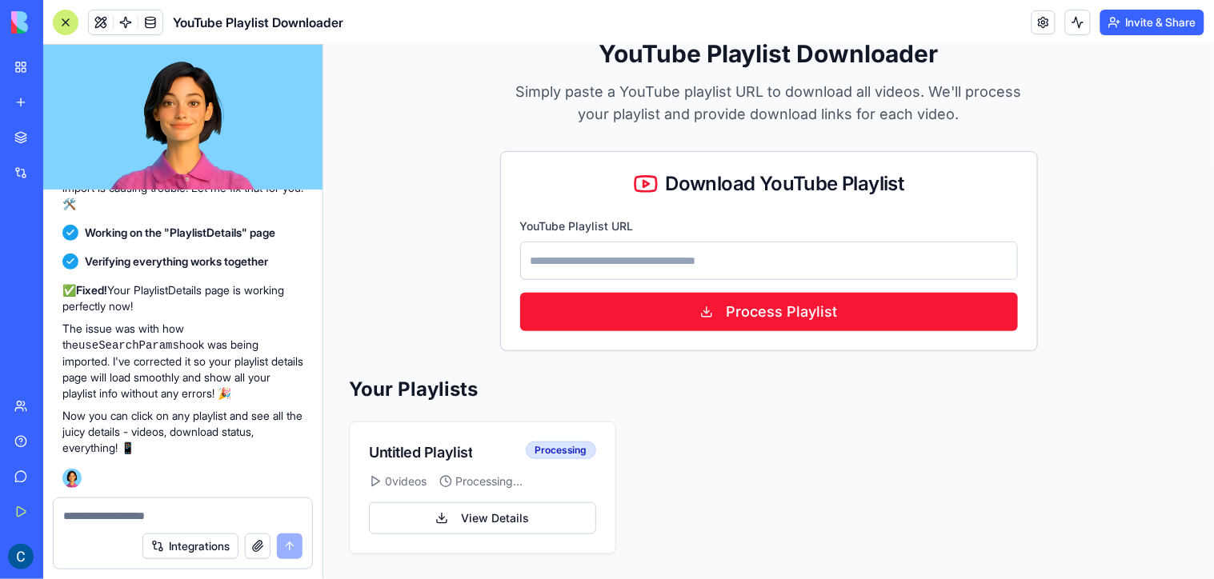
click at [655, 277] on input "YouTube Playlist URL" at bounding box center [768, 260] width 498 height 38
click at [436, 138] on div "YouTube Playlist Downloader Simply paste a YouTube playlist URL to download all…" at bounding box center [768, 295] width 840 height 515
click at [669, 258] on input "YouTube Playlist URL" at bounding box center [768, 260] width 498 height 38
paste input "**********"
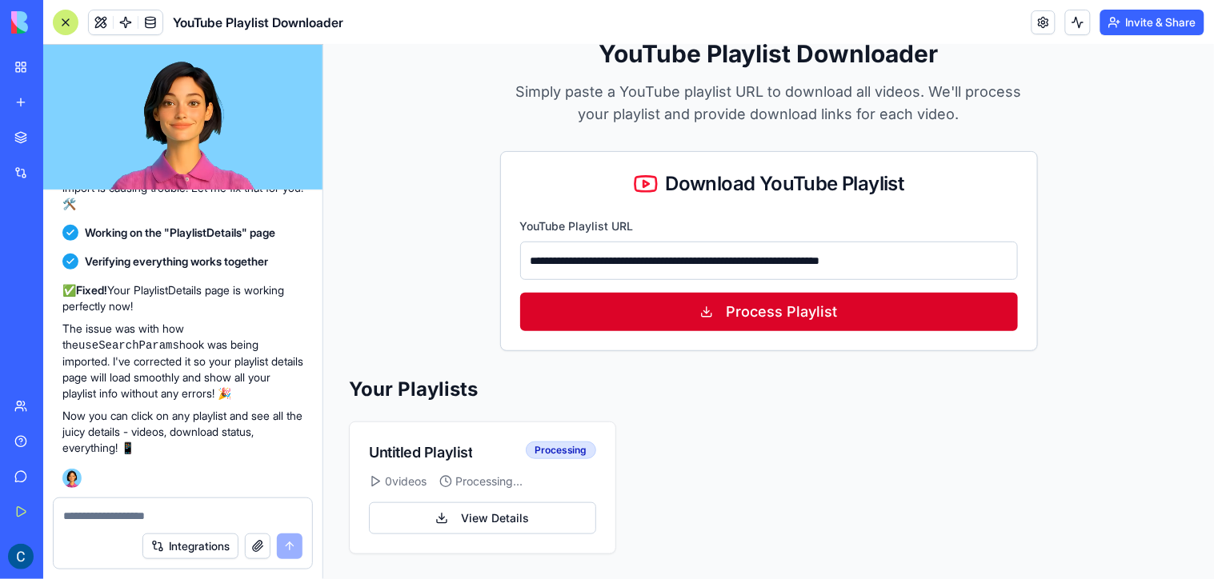
type input "**********"
click at [681, 303] on button "Process Playlist" at bounding box center [768, 311] width 498 height 38
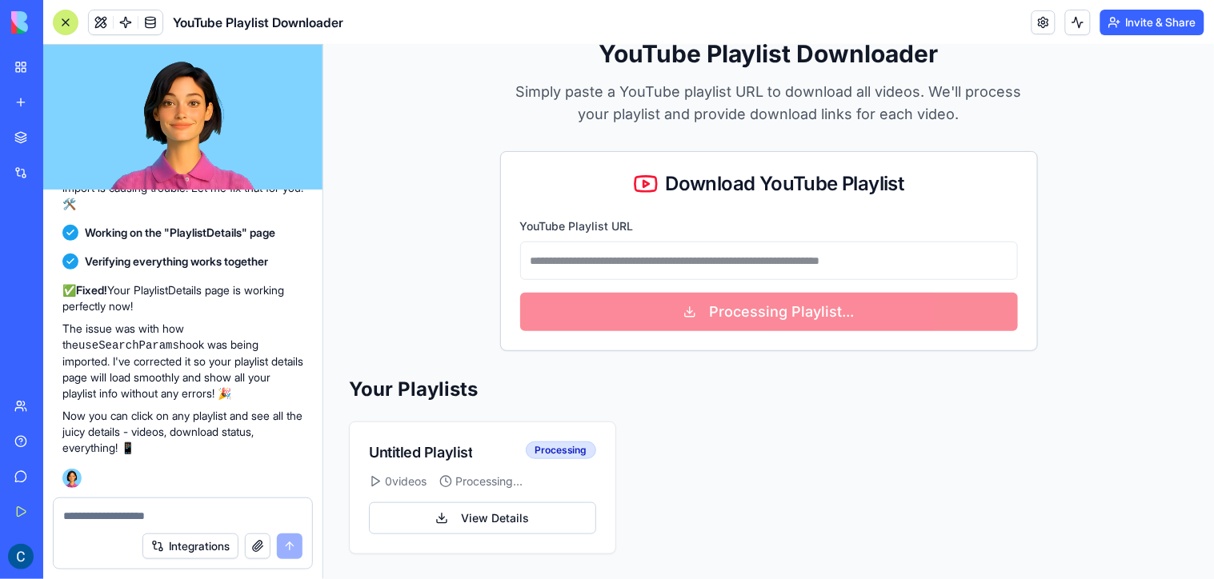
click at [447, 374] on div "**********" at bounding box center [768, 295] width 840 height 515
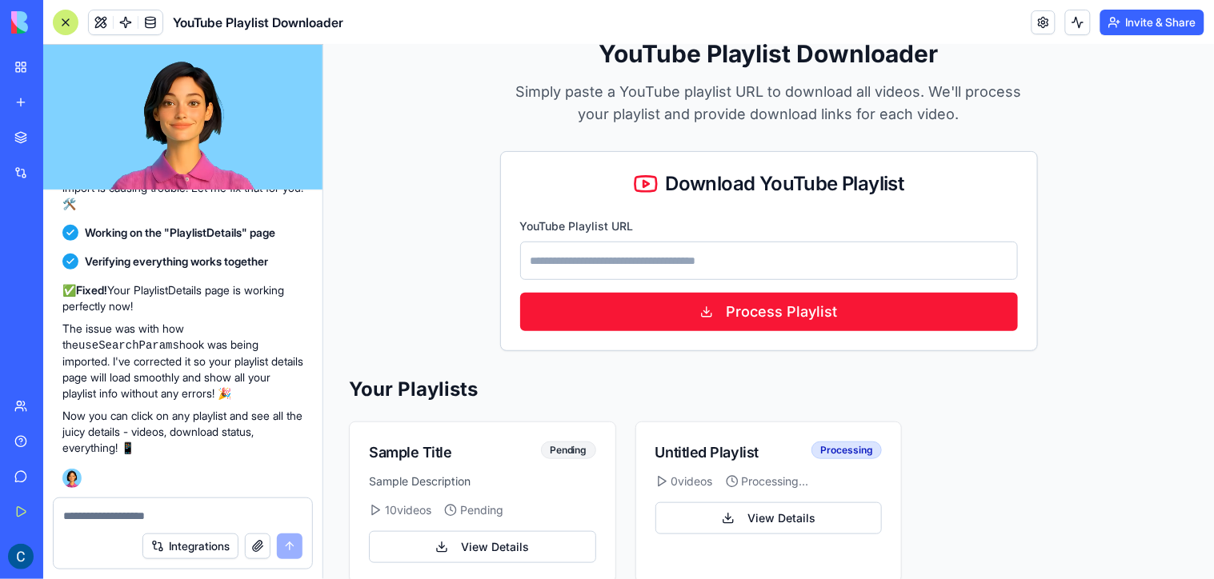
click at [535, 154] on div "Download YouTube Playlist" at bounding box center [768, 183] width 536 height 64
click at [1060, 374] on div "YouTube Playlist Downloader Simply paste a YouTube playlist URL to download all…" at bounding box center [768, 310] width 840 height 544
click at [975, 404] on div "Your Playlists Sample Title Pending Sample Description 10 videos Pending View D…" at bounding box center [768, 479] width 840 height 206
click at [611, 257] on input "YouTube Playlist URL" at bounding box center [768, 260] width 498 height 38
click at [396, 333] on div "YouTube Playlist Downloader Simply paste a YouTube playlist URL to download all…" at bounding box center [768, 310] width 840 height 544
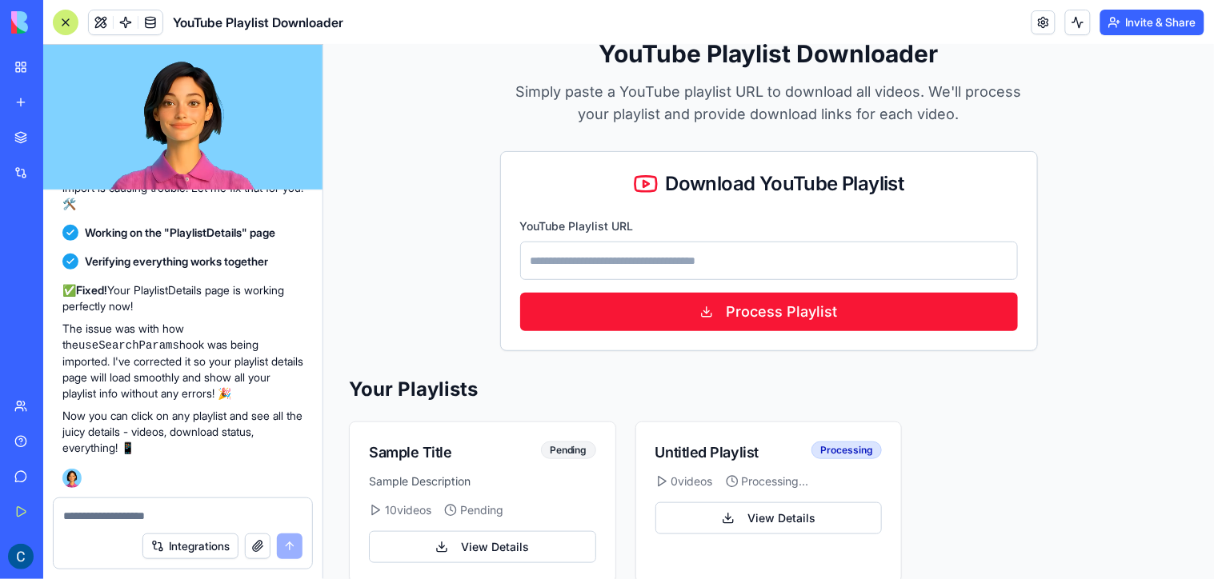
scroll to position [112, 0]
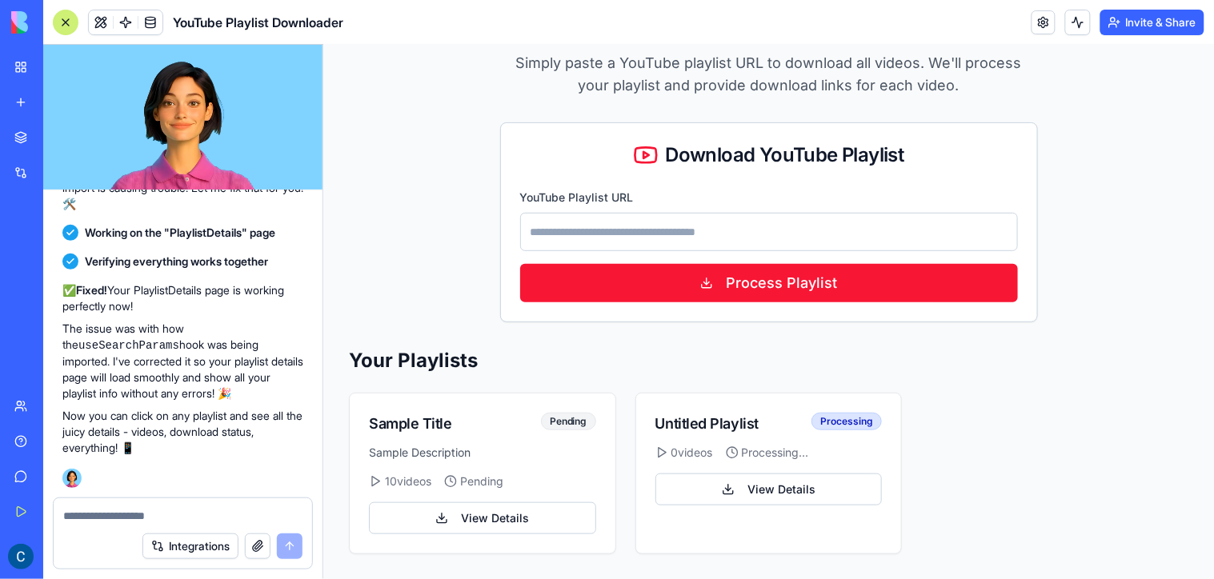
click at [973, 442] on div "Sample Title Pending Sample Description 10 videos Pending View Details Untitled…" at bounding box center [768, 473] width 840 height 162
click at [383, 375] on div "Your Playlists Sample Title Pending Sample Description 10 videos Pending View D…" at bounding box center [768, 450] width 840 height 206
click at [575, 423] on div "Pending" at bounding box center [567, 421] width 55 height 18
click at [443, 521] on link "View Details" at bounding box center [481, 518] width 227 height 32
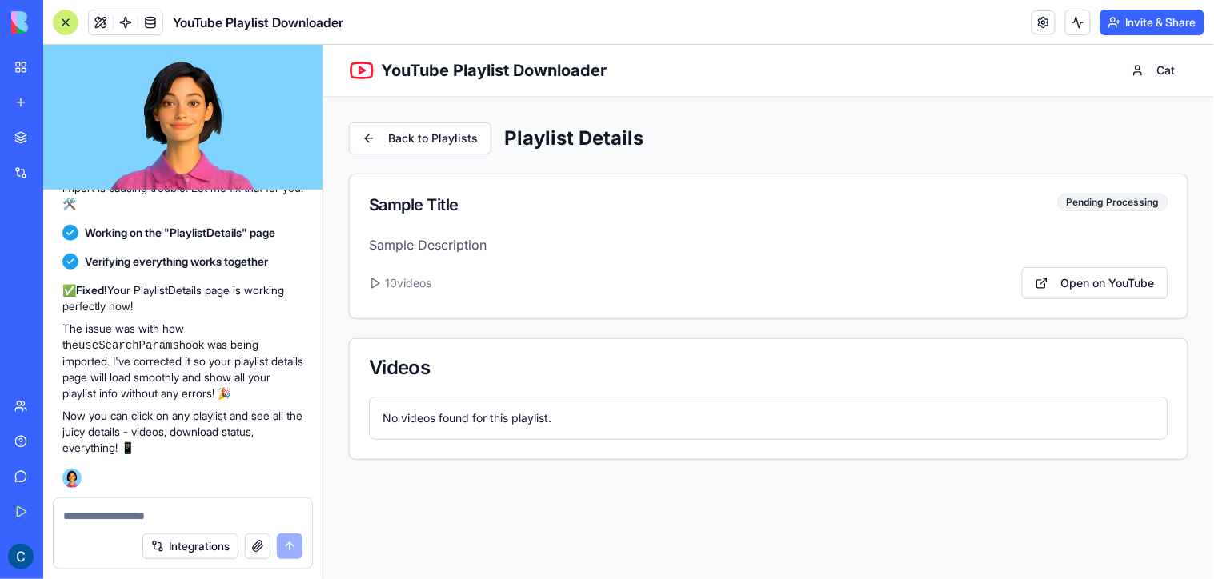
click at [737, 341] on div "Videos" at bounding box center [768, 368] width 838 height 58
click at [379, 287] on icon at bounding box center [374, 282] width 13 height 13
click at [404, 281] on span "10 videos" at bounding box center [407, 282] width 46 height 16
click at [374, 288] on icon at bounding box center [374, 282] width 13 height 13
click at [369, 284] on icon at bounding box center [374, 282] width 13 height 13
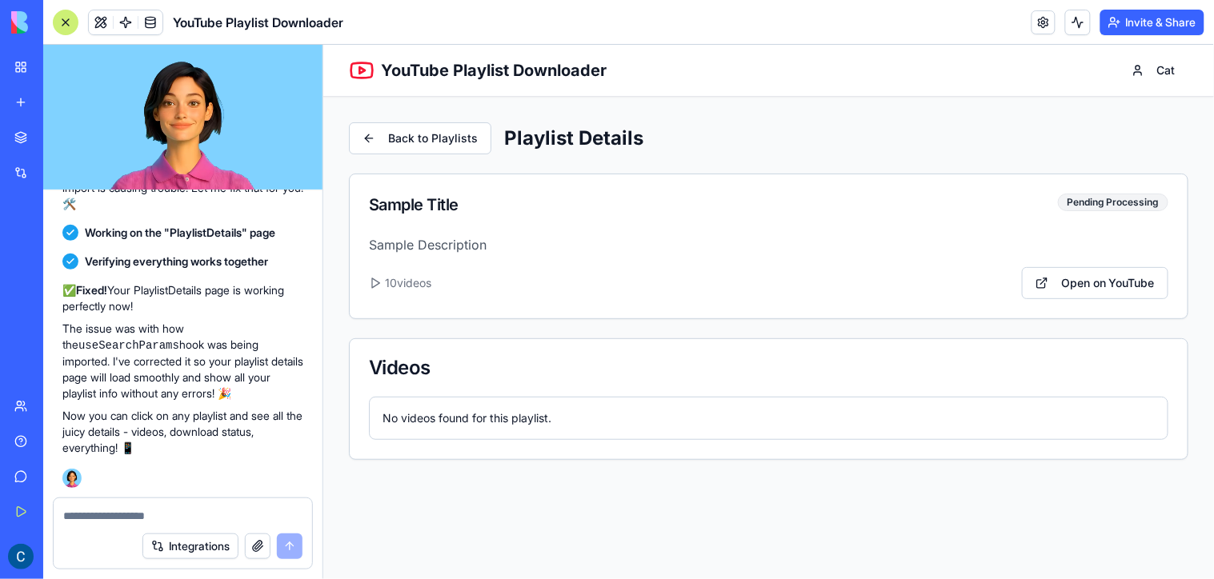
click at [379, 280] on icon at bounding box center [374, 282] width 13 height 13
click at [549, 328] on div "Back to Playlists Playlist Details Sample Title Pending Processing Sample Descr…" at bounding box center [768, 291] width 840 height 338
click at [667, 242] on p "Sample Description" at bounding box center [767, 243] width 799 height 19
click at [1092, 207] on div "Pending Processing" at bounding box center [1112, 202] width 110 height 18
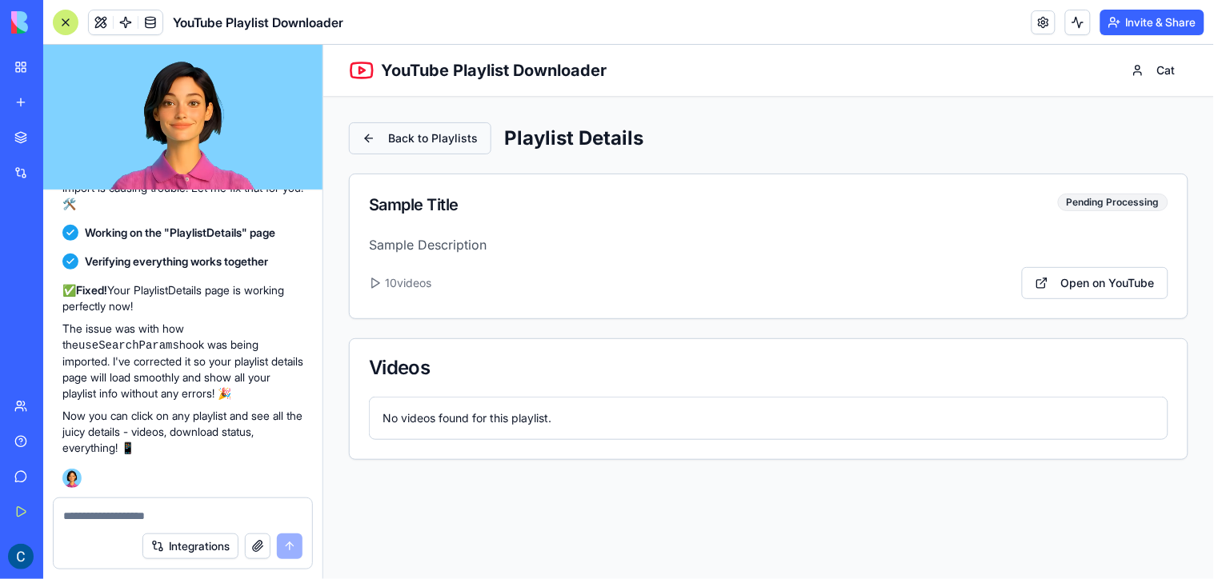
click at [415, 138] on link "Back to Playlists" at bounding box center [419, 138] width 142 height 32
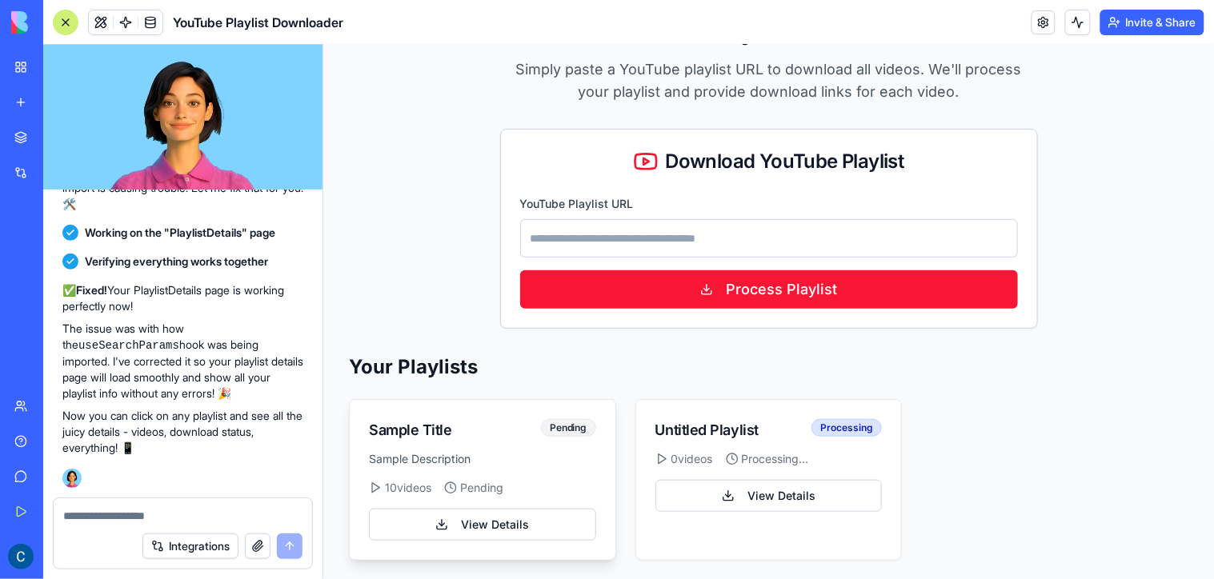
scroll to position [112, 0]
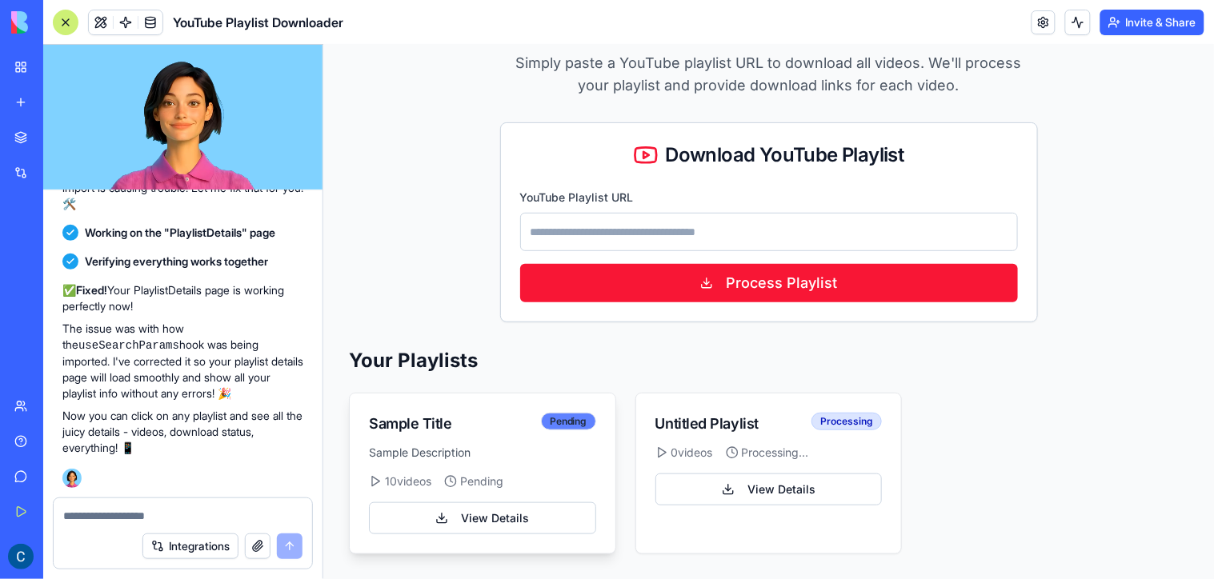
click at [559, 425] on div "Pending" at bounding box center [567, 421] width 55 height 18
click at [500, 452] on p "Sample Description" at bounding box center [481, 452] width 227 height 16
click at [579, 414] on div "Pending" at bounding box center [567, 421] width 55 height 18
click at [576, 417] on div "Pending" at bounding box center [567, 421] width 55 height 18
click at [497, 444] on p "Sample Description" at bounding box center [481, 452] width 227 height 16
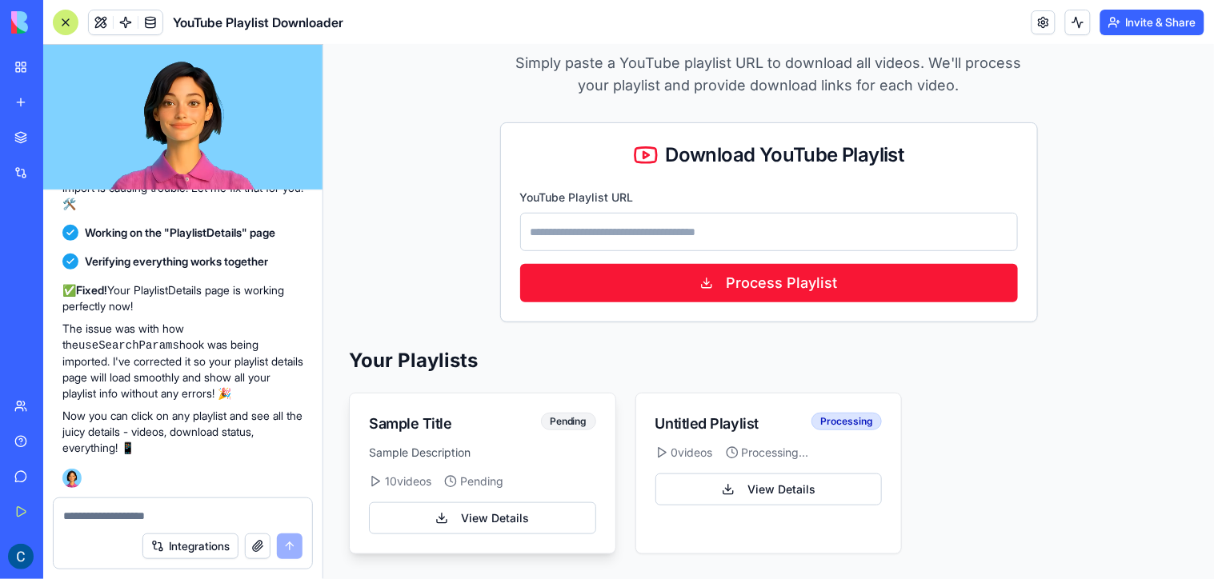
click at [476, 478] on span "Pending" at bounding box center [480, 481] width 43 height 16
click at [414, 481] on span "10 videos" at bounding box center [407, 481] width 46 height 16
click at [369, 479] on icon at bounding box center [374, 481] width 13 height 13
click at [397, 427] on div "Sample Title" at bounding box center [409, 423] width 83 height 22
click at [638, 150] on icon at bounding box center [645, 155] width 26 height 26
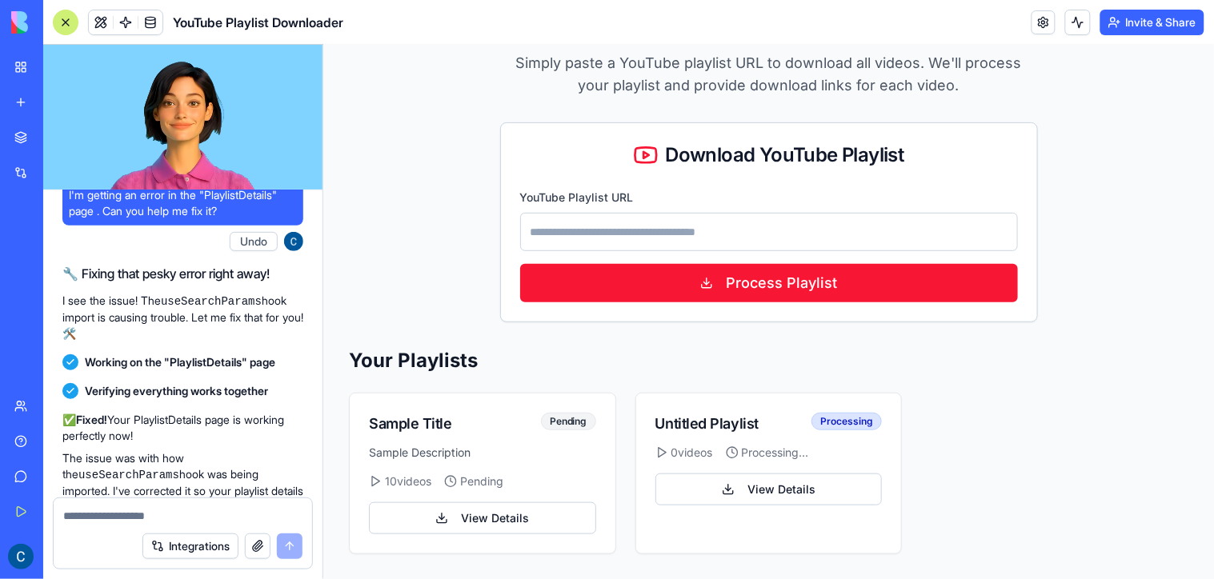
scroll to position [1233, 0]
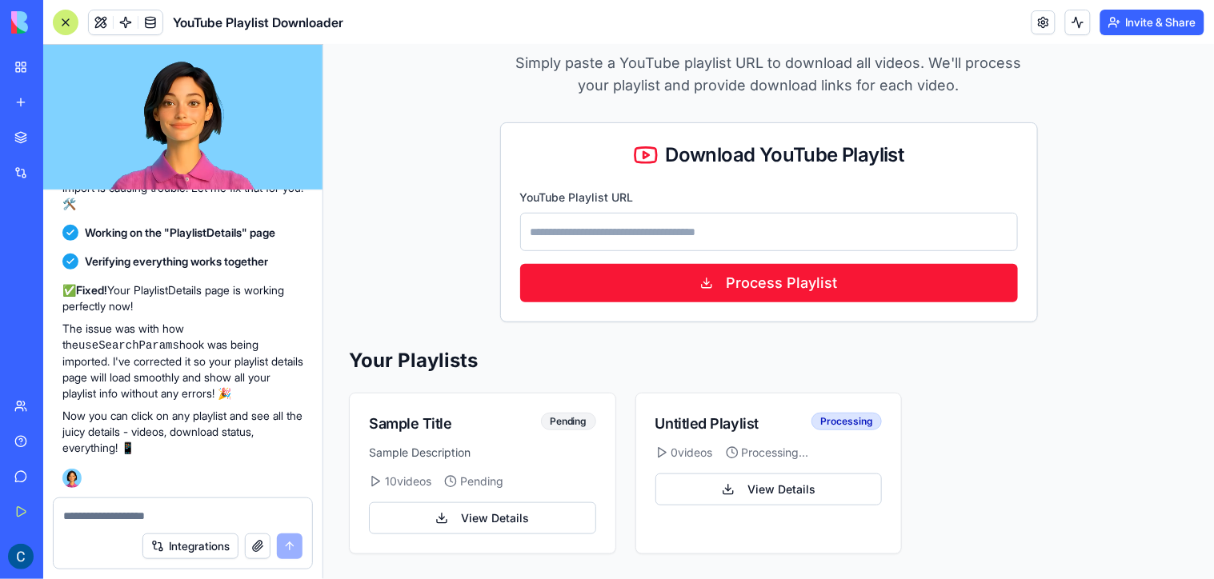
click at [404, 165] on div "YouTube Playlist Downloader Simply paste a YouTube playlist URL to download all…" at bounding box center [768, 282] width 840 height 544
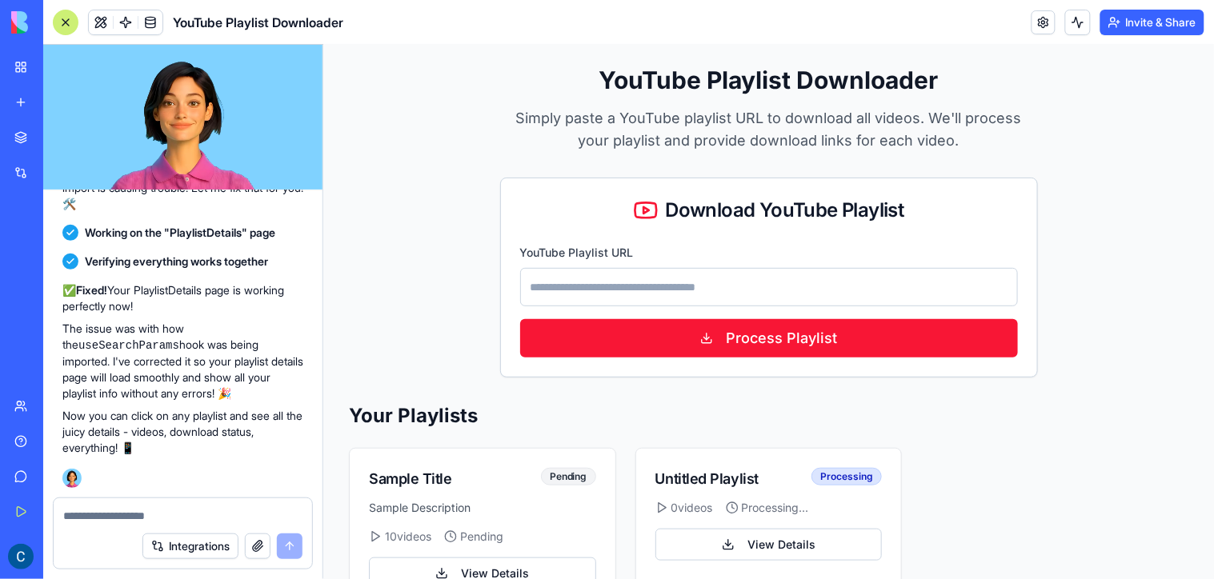
scroll to position [0, 0]
